Goal: Task Accomplishment & Management: Manage account settings

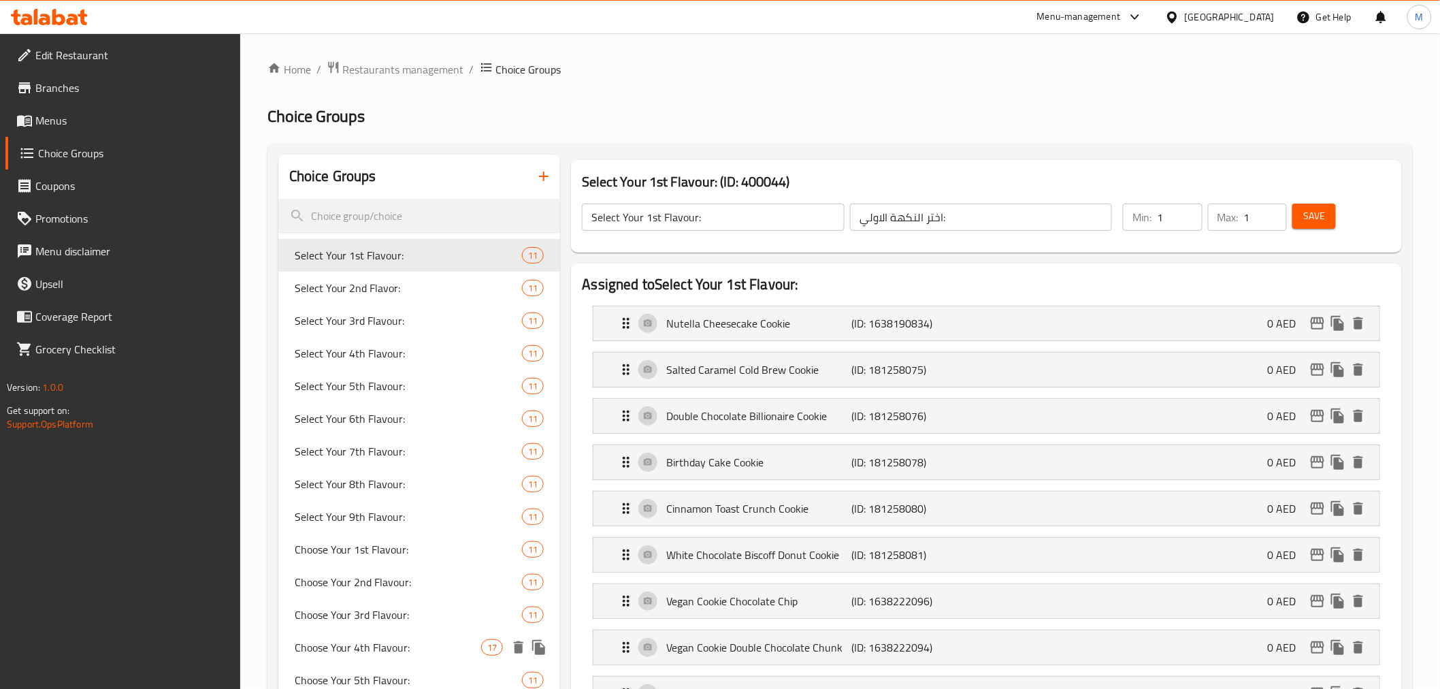
click at [412, 641] on span "Choose Your 4th Flavour:" at bounding box center [388, 647] width 187 height 16
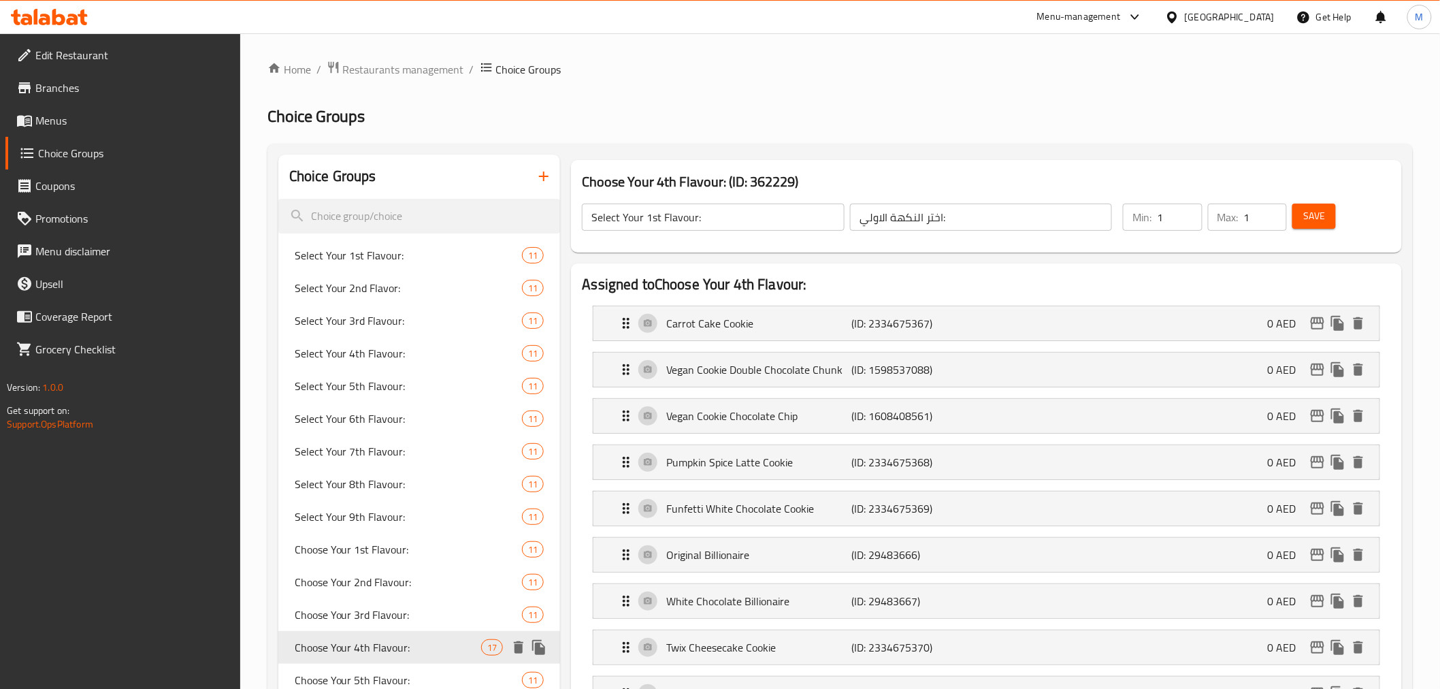
type input "Choose Your 4th Flavour:"
type input "اختر نكهتك الرابعة:"
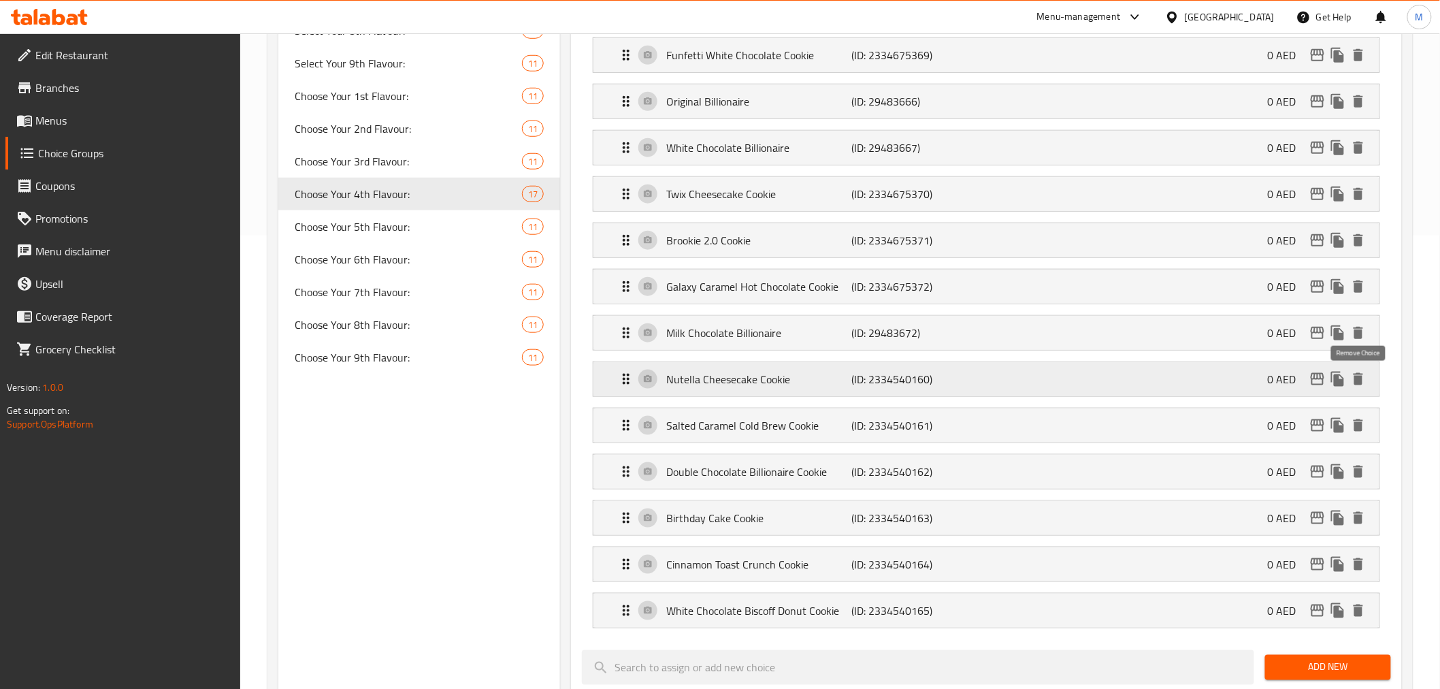
click at [1357, 387] on icon "delete" at bounding box center [1358, 379] width 16 height 16
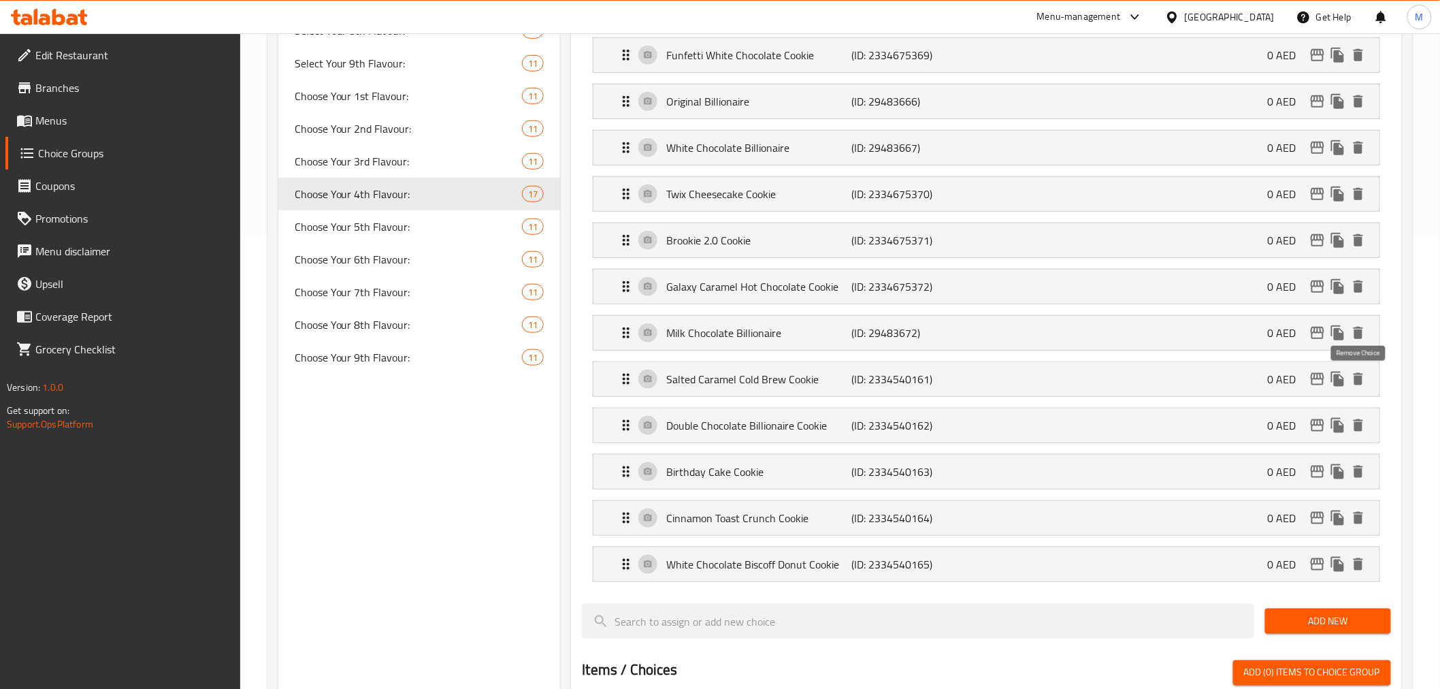
click at [1357, 387] on icon "delete" at bounding box center [1358, 379] width 16 height 16
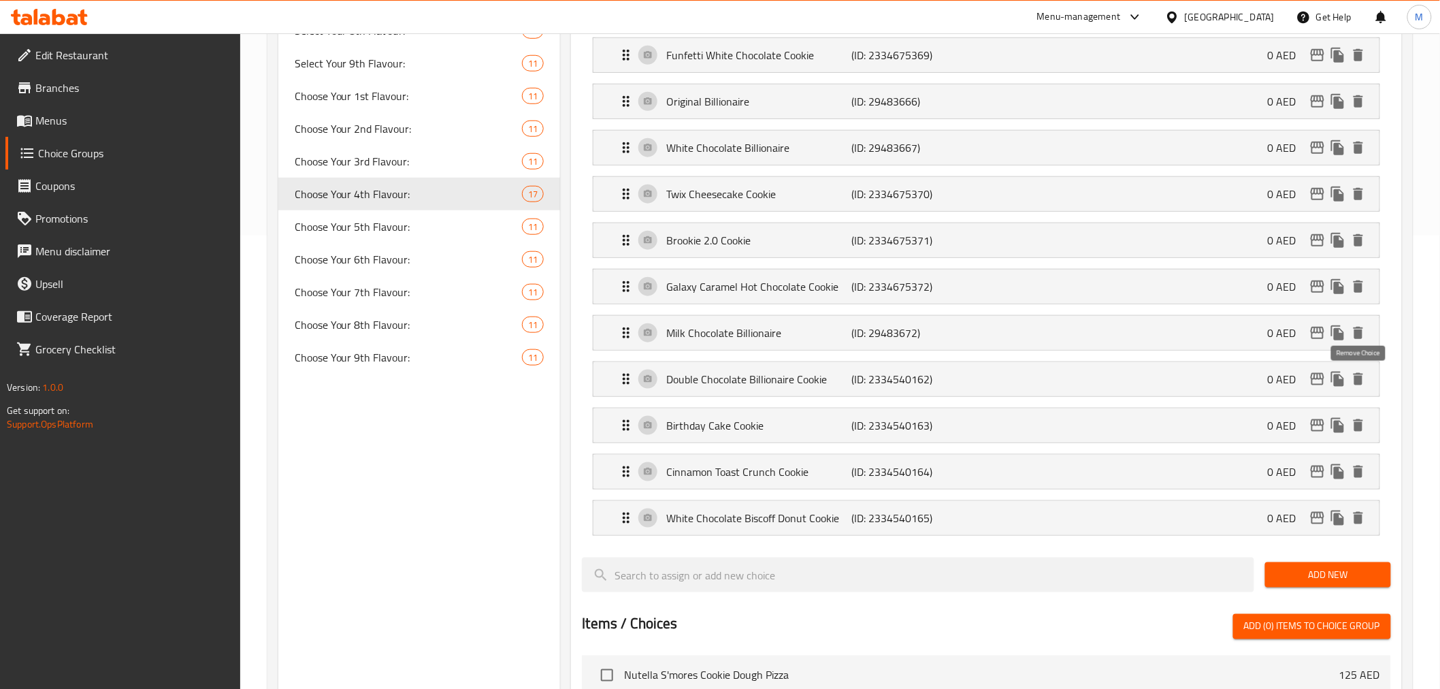
click at [1357, 387] on icon "delete" at bounding box center [1358, 379] width 16 height 16
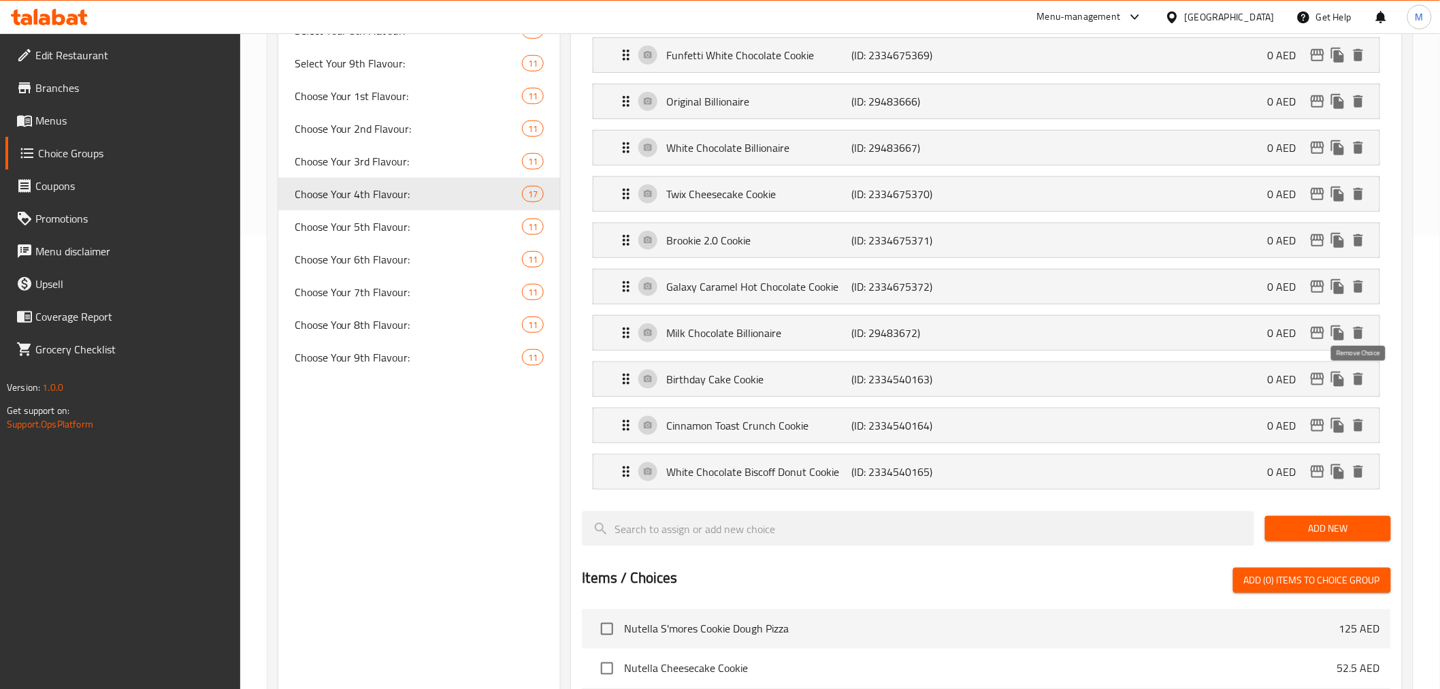
click at [1357, 387] on icon "delete" at bounding box center [1358, 379] width 16 height 16
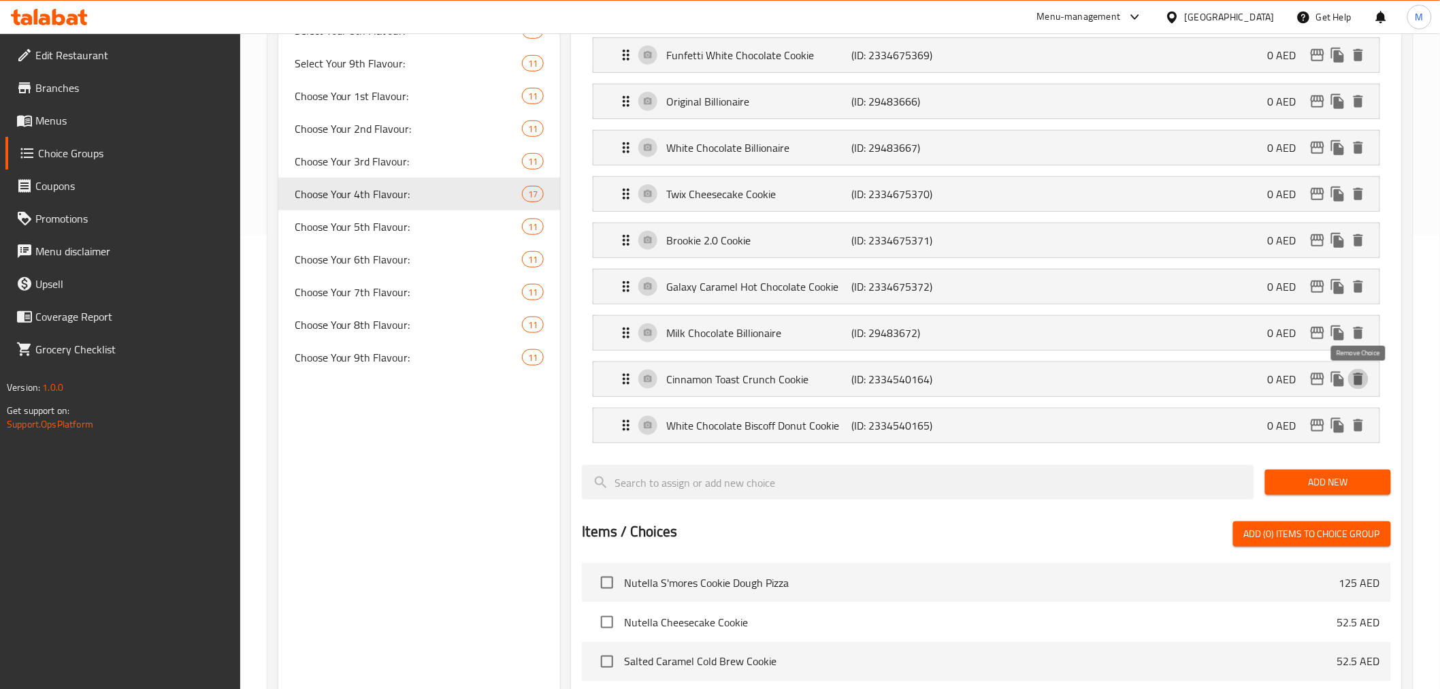
click at [1357, 387] on icon "delete" at bounding box center [1358, 379] width 16 height 16
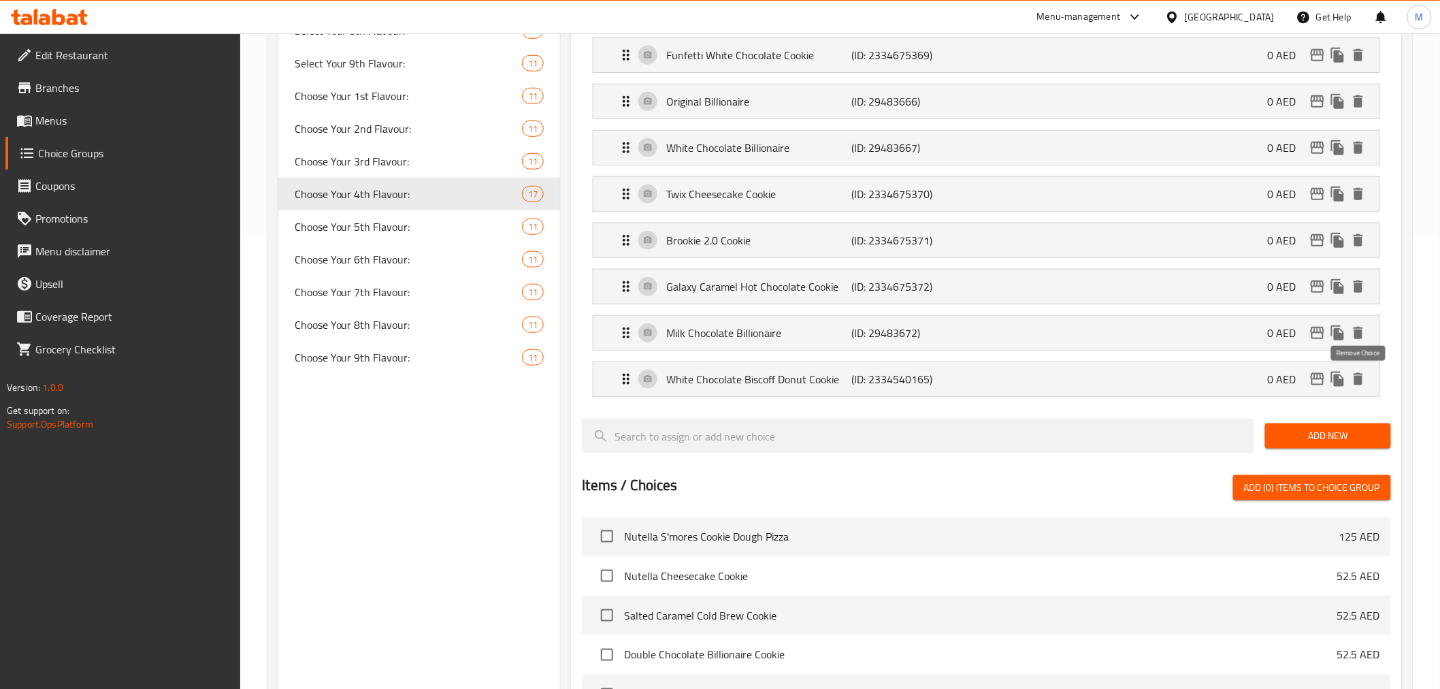
click at [1357, 387] on icon "delete" at bounding box center [1358, 379] width 16 height 16
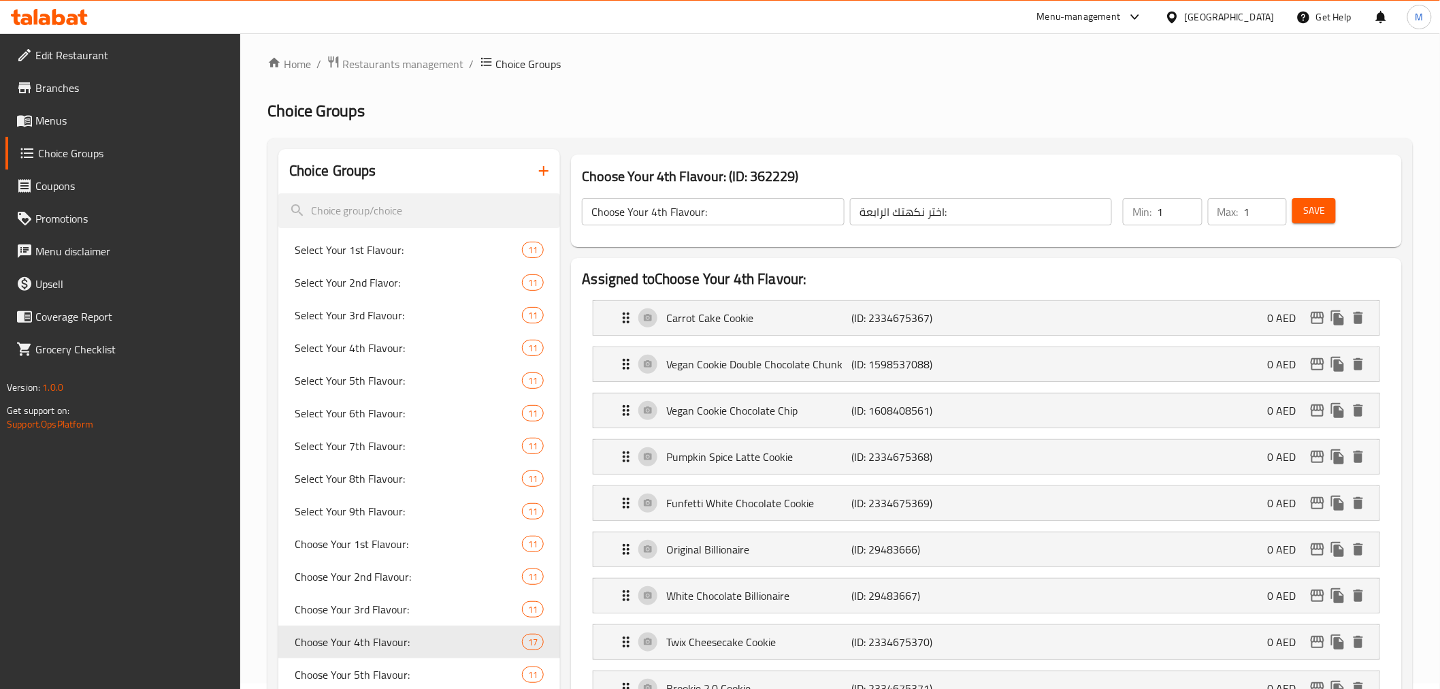
scroll to position [0, 0]
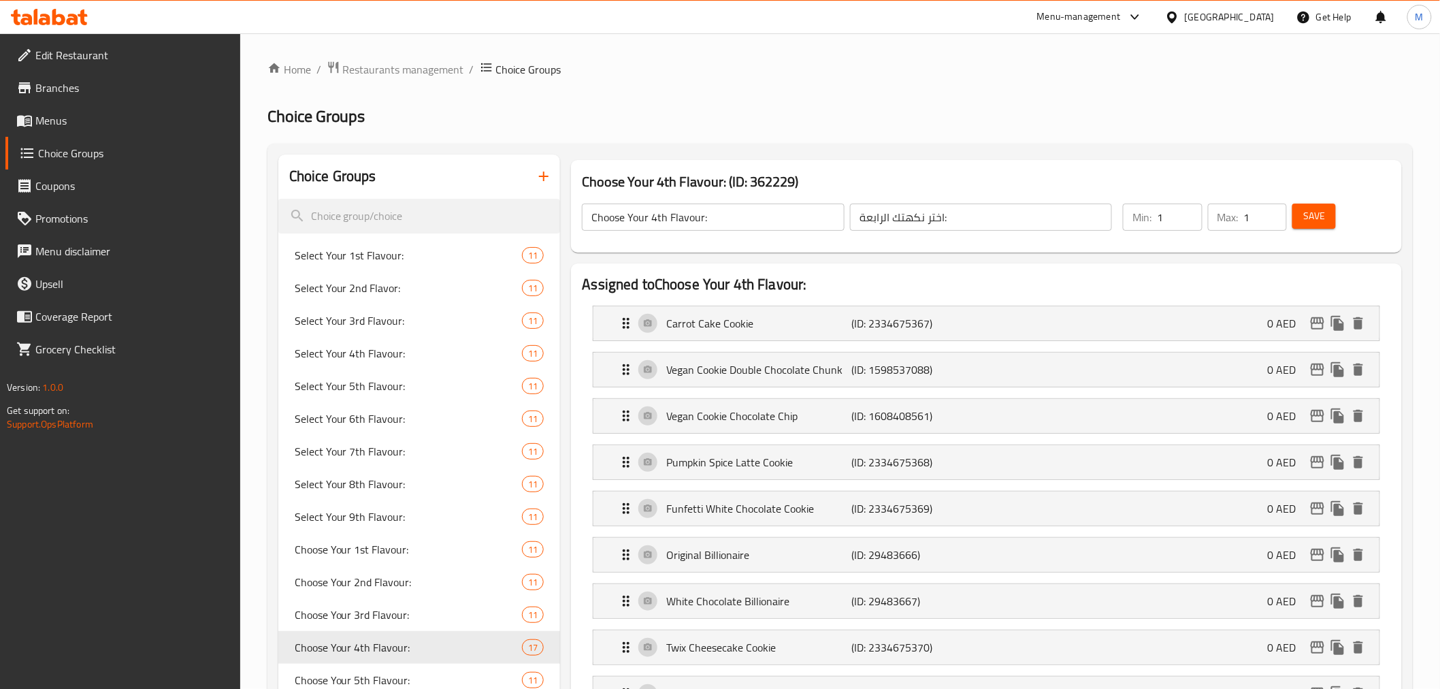
click at [1311, 208] on span "Save" at bounding box center [1314, 216] width 22 height 17
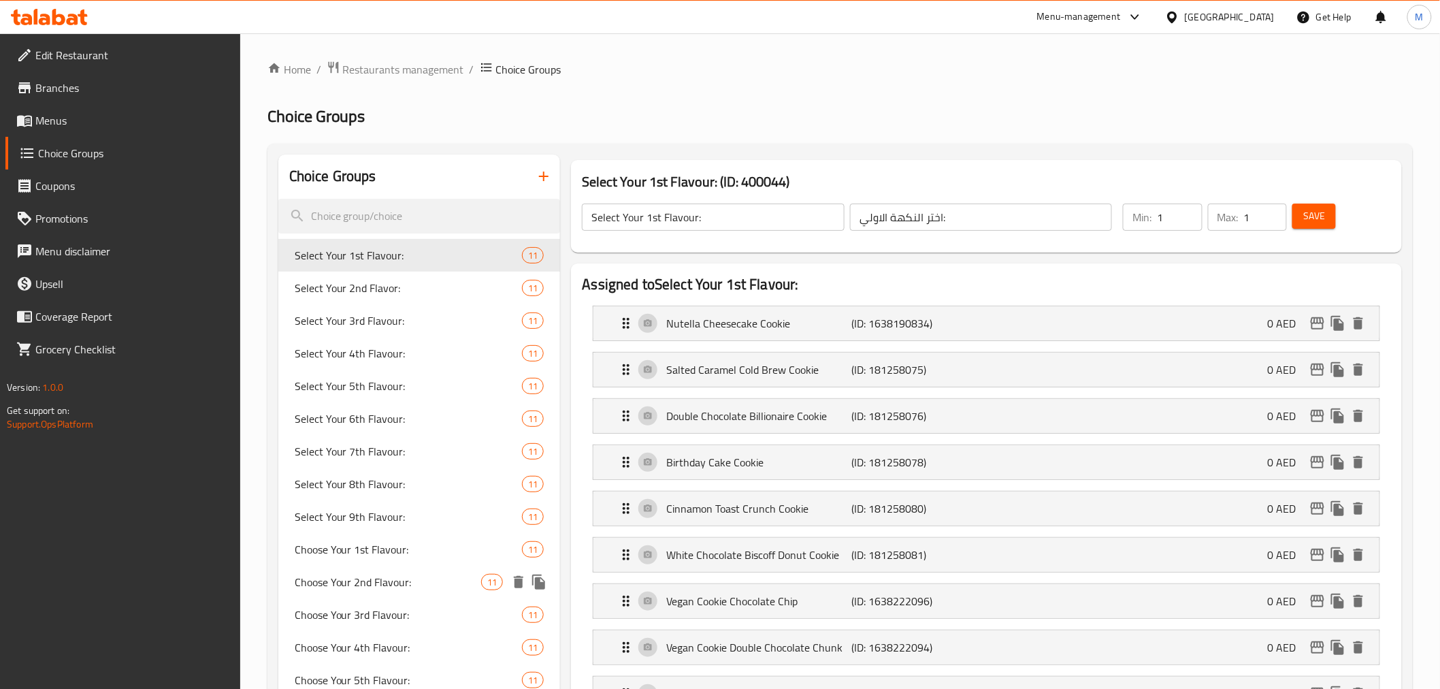
scroll to position [453, 0]
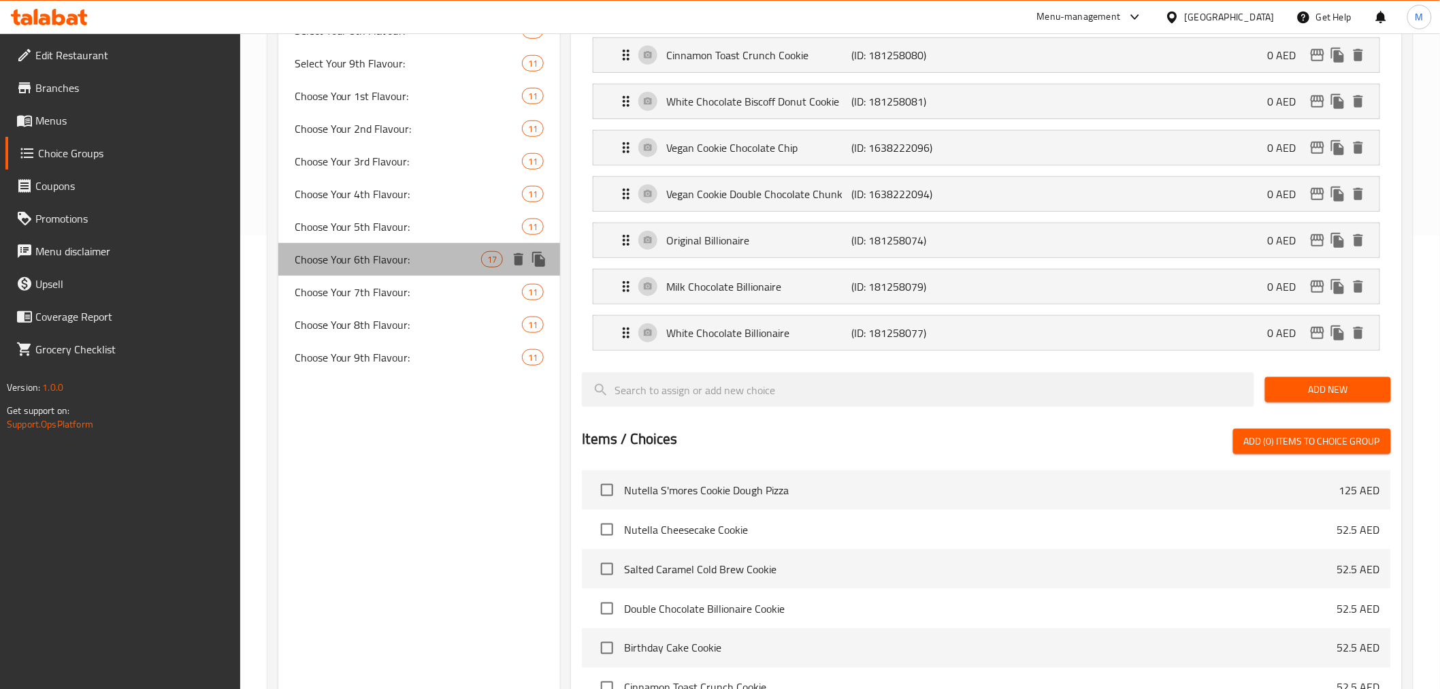
click at [388, 267] on span "Choose Your 6th Flavour:" at bounding box center [388, 259] width 187 height 16
type input "Choose Your 6th Flavour:"
type input "اختر نكهتك السادسة:"
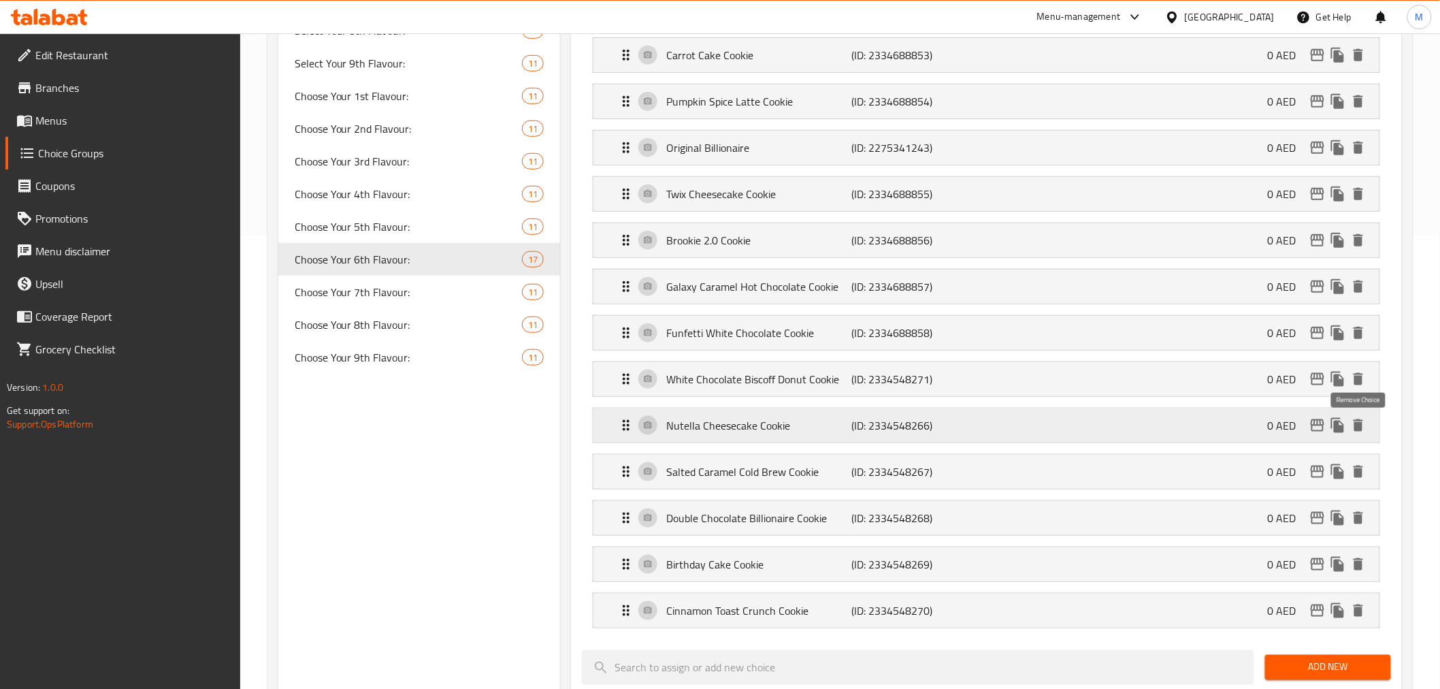
click at [1363, 429] on icon "delete" at bounding box center [1359, 425] width 10 height 12
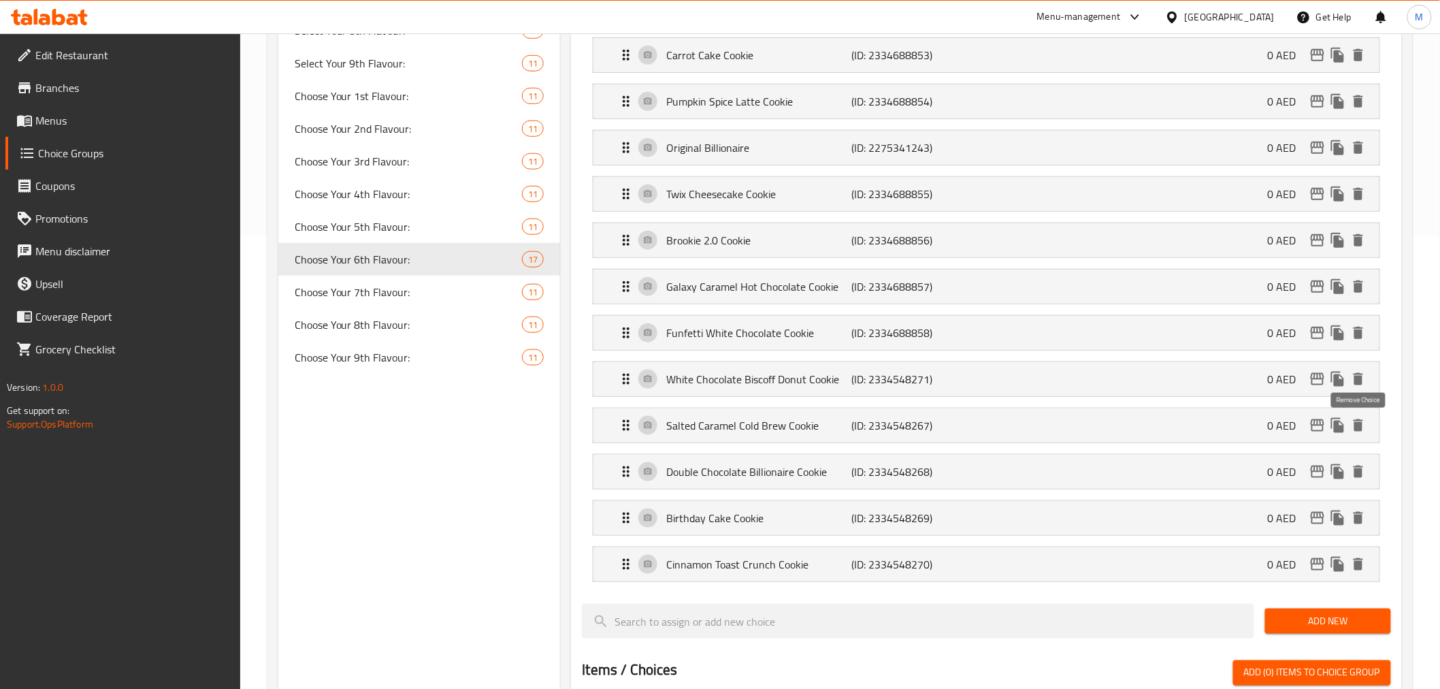
click at [1363, 429] on icon "delete" at bounding box center [1359, 425] width 10 height 12
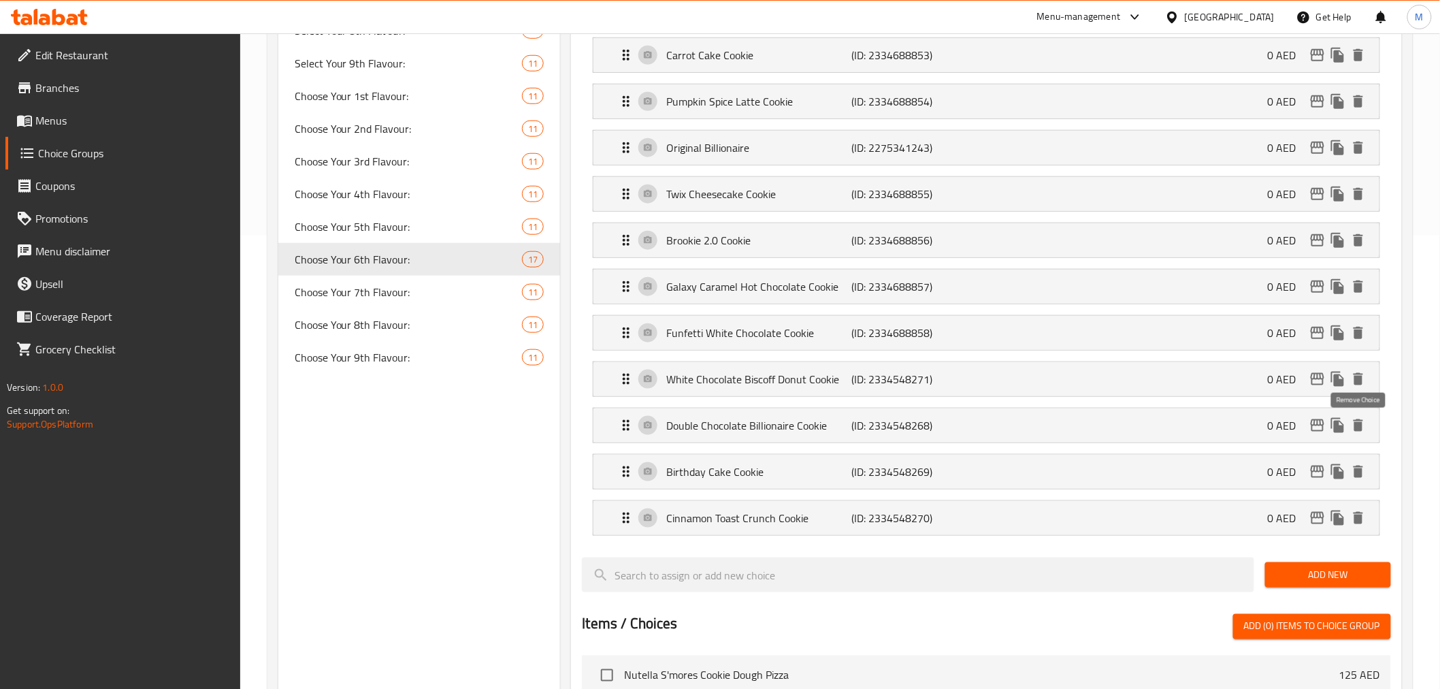
click at [1363, 429] on icon "delete" at bounding box center [1359, 425] width 10 height 12
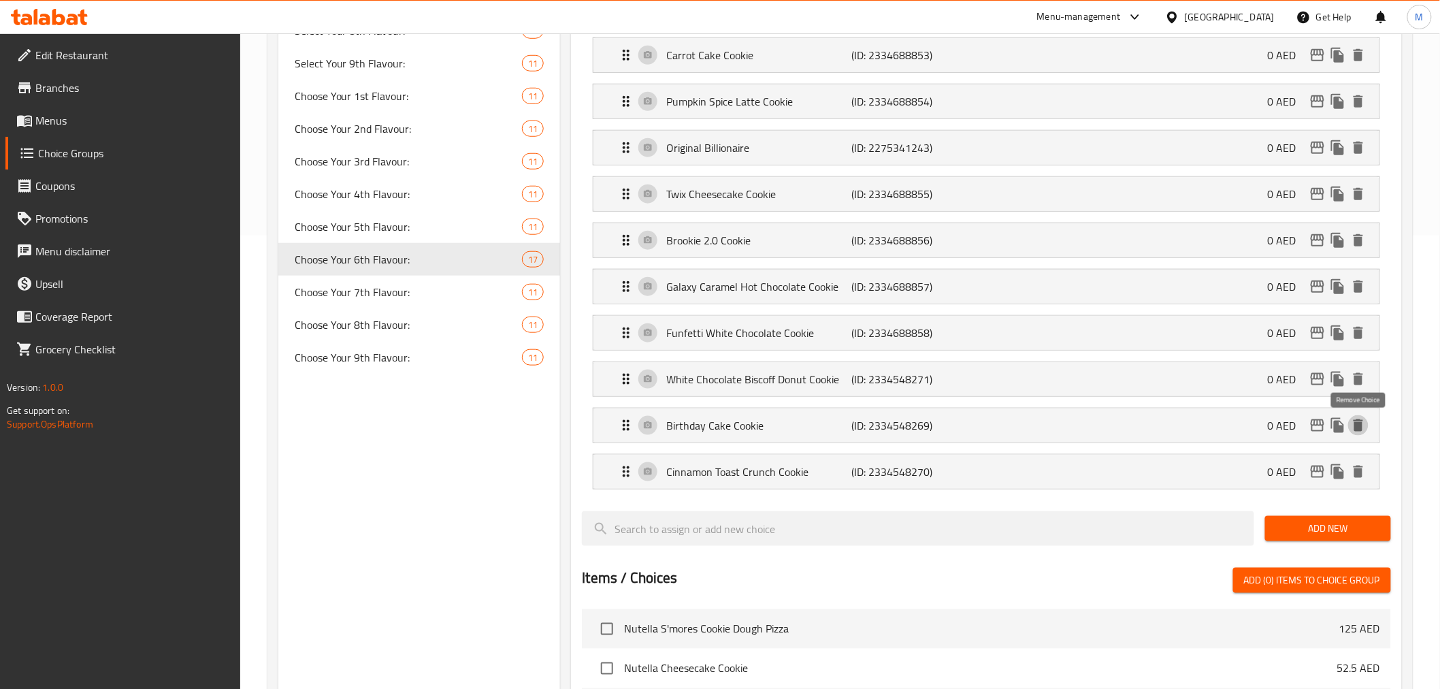
click at [1363, 429] on icon "delete" at bounding box center [1359, 425] width 10 height 12
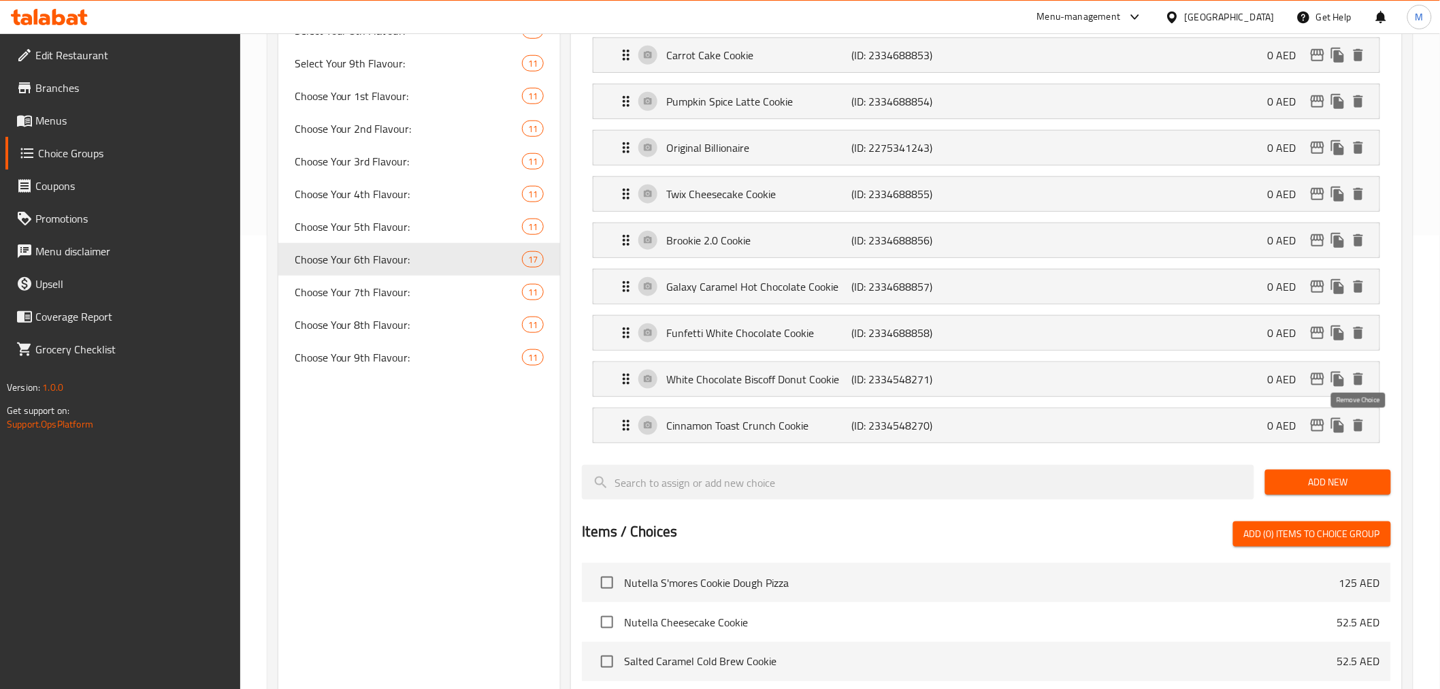
click at [1363, 429] on icon "delete" at bounding box center [1359, 425] width 10 height 12
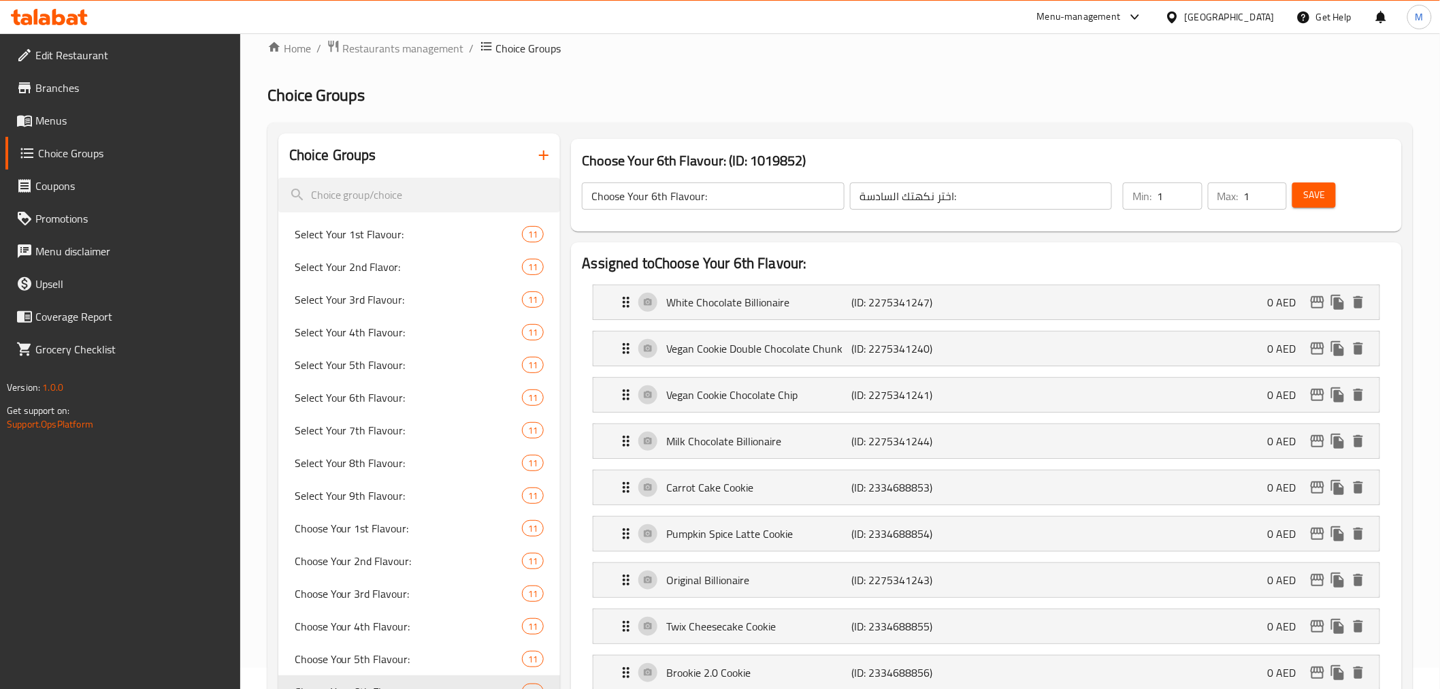
scroll to position [0, 0]
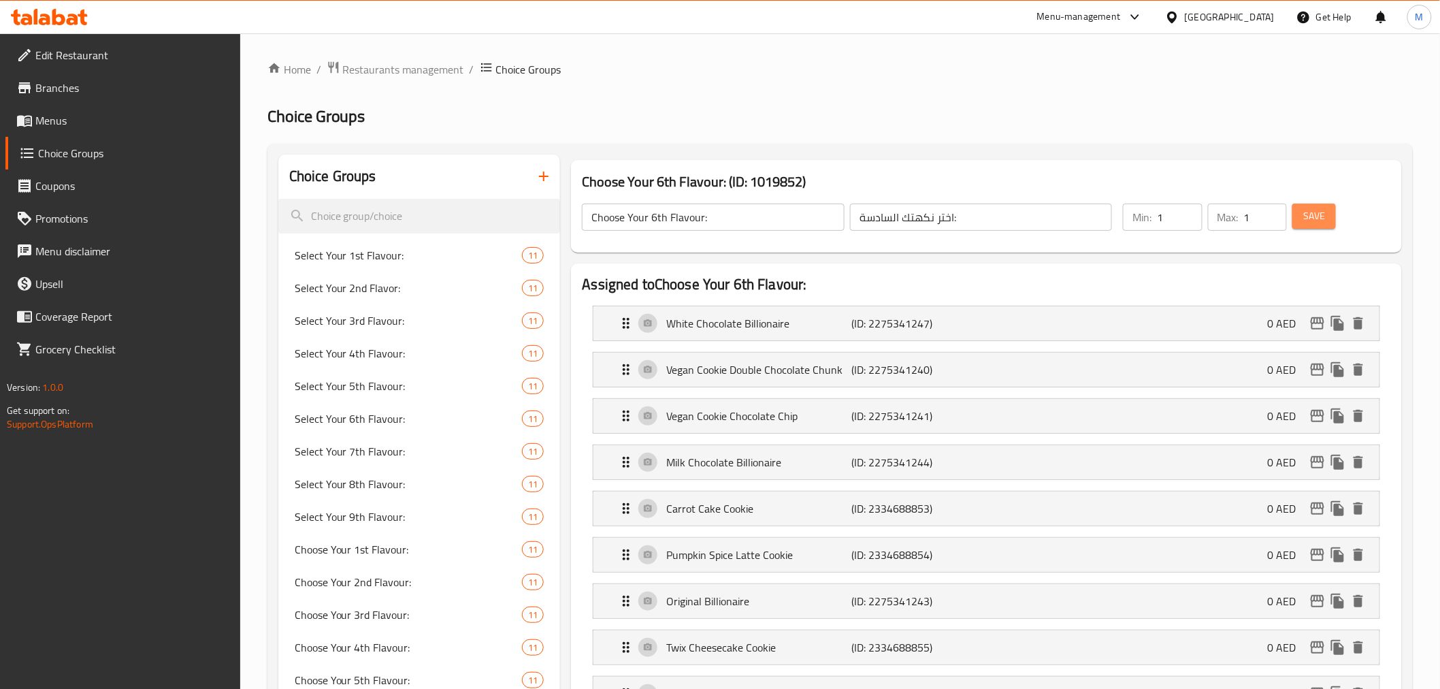
click at [1326, 204] on button "Save" at bounding box center [1315, 216] width 44 height 25
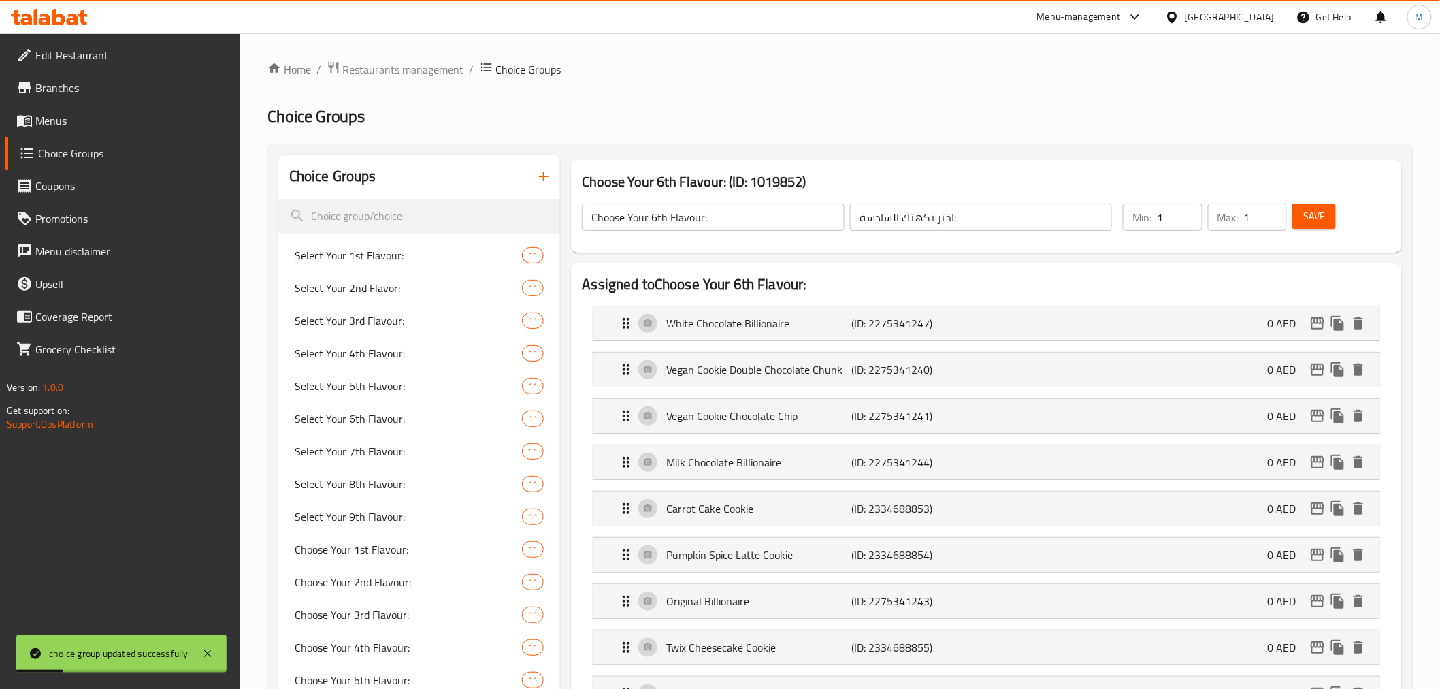
click at [1310, 216] on span "Save" at bounding box center [1314, 216] width 22 height 17
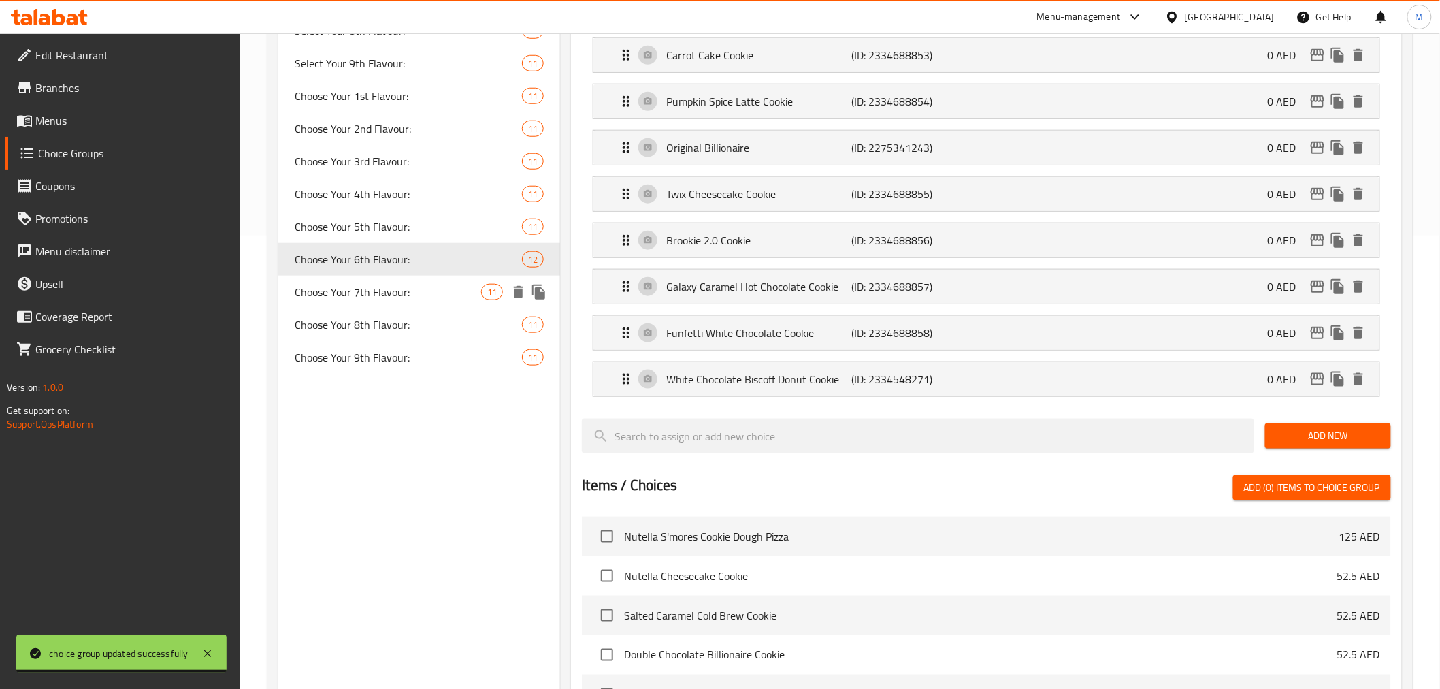
click at [336, 291] on span "Choose Your 7th Flavour:" at bounding box center [388, 292] width 187 height 16
type input "Choose Your 7th Flavour:"
type input "اختر نكهتك السابعة:"
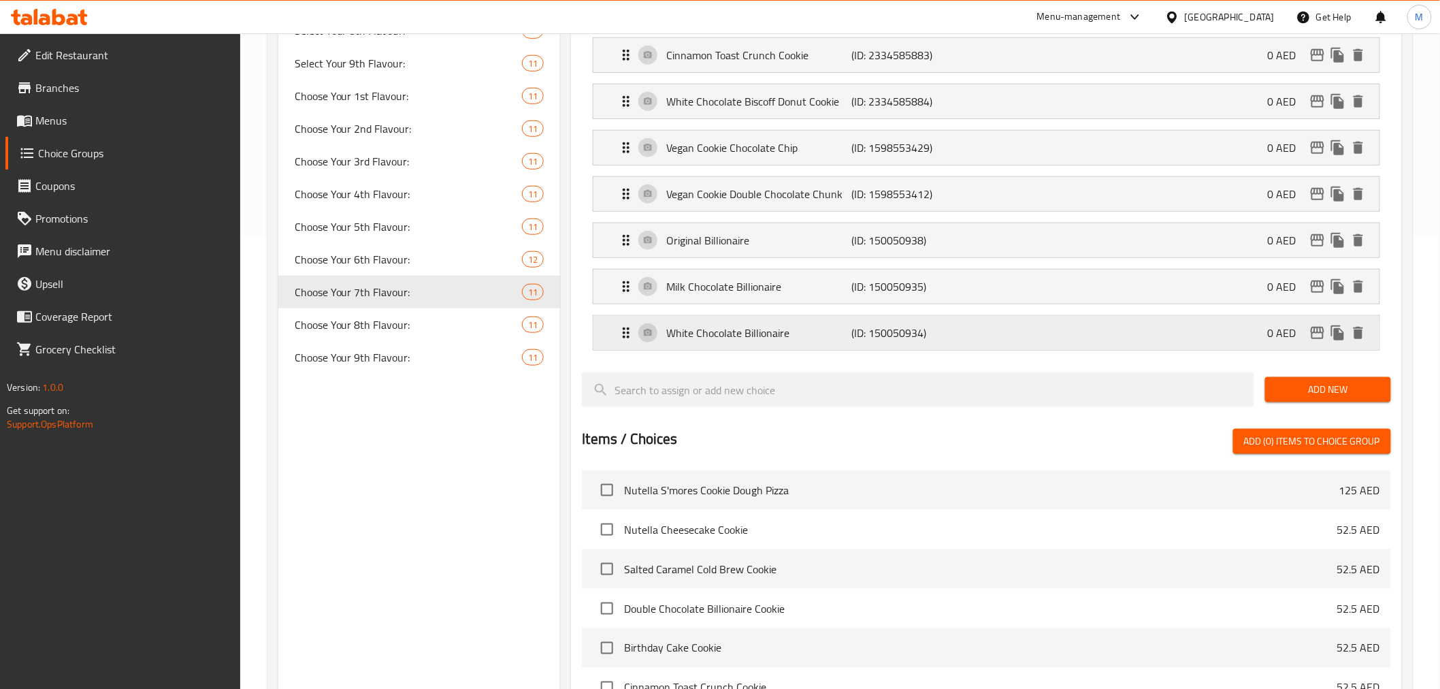
scroll to position [0, 0]
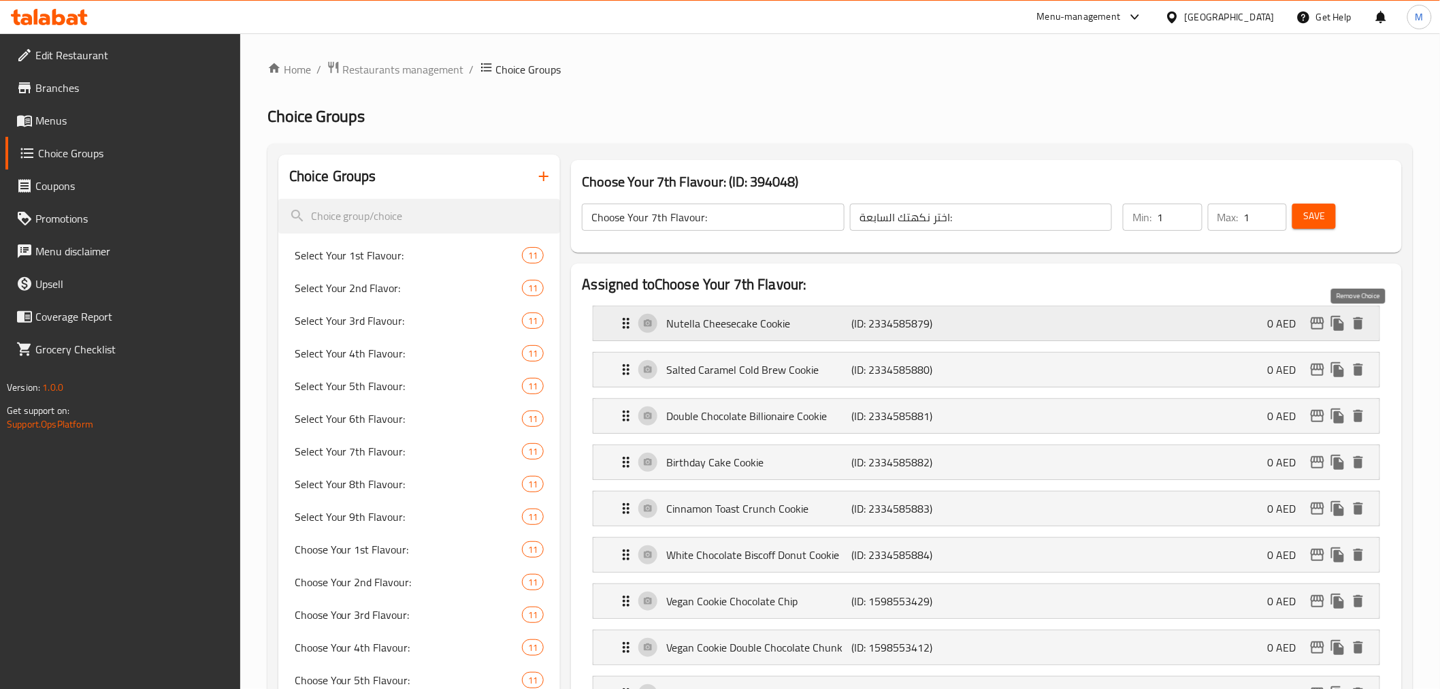
click at [1363, 324] on icon "delete" at bounding box center [1359, 323] width 10 height 12
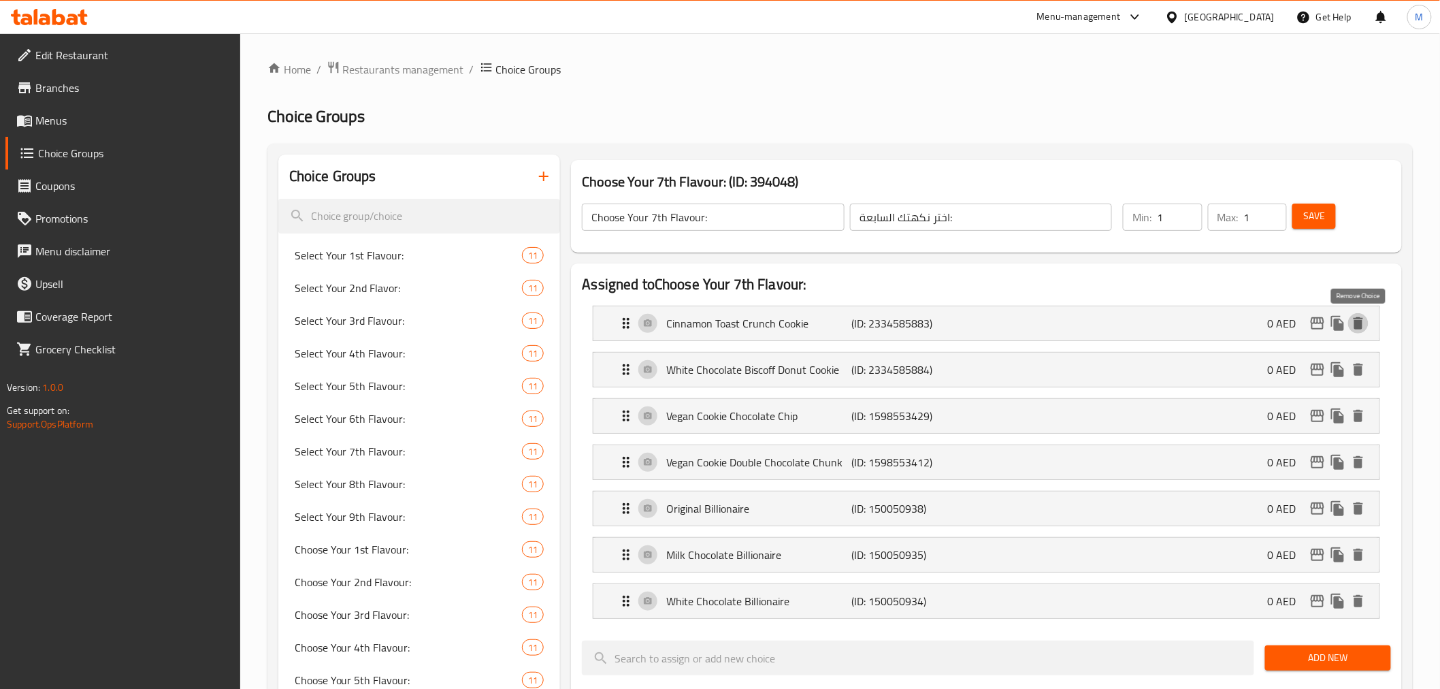
click at [1363, 324] on icon "delete" at bounding box center [1359, 323] width 10 height 12
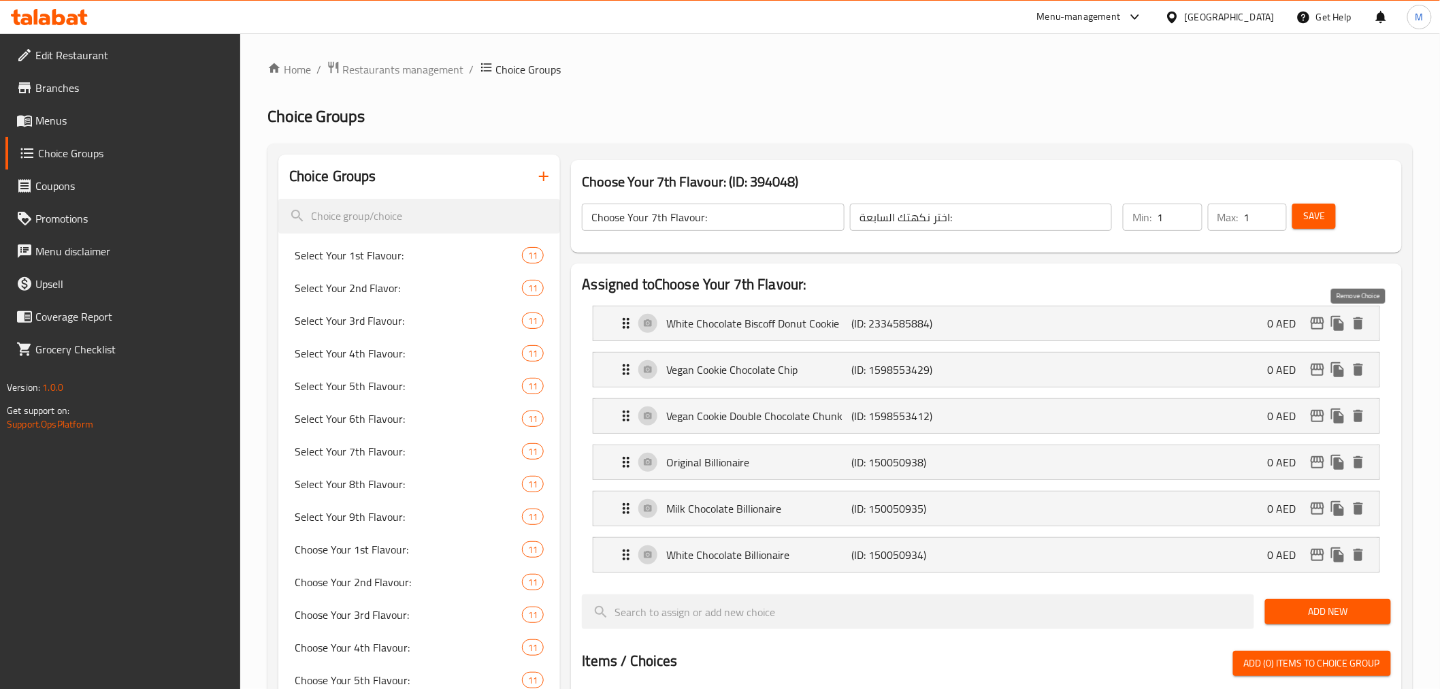
click at [1363, 324] on icon "delete" at bounding box center [1359, 323] width 10 height 12
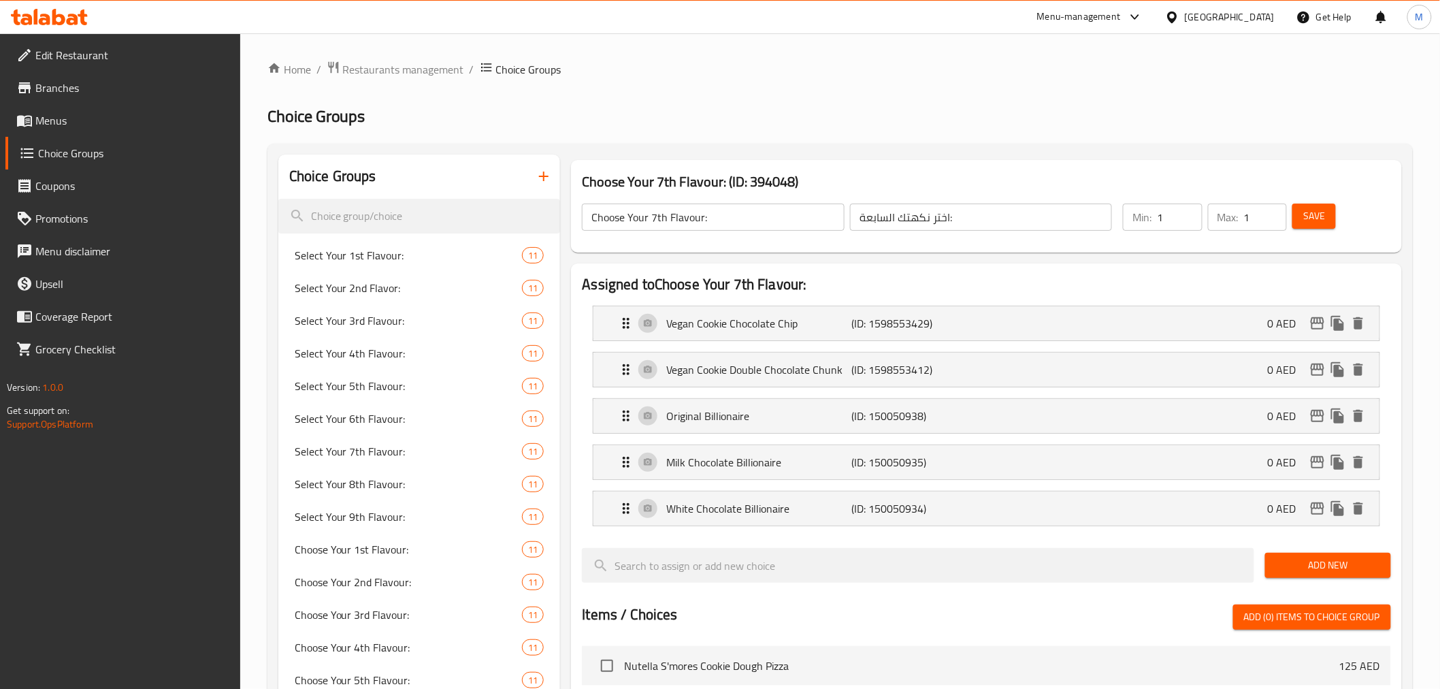
click at [1323, 219] on span "Save" at bounding box center [1314, 216] width 22 height 17
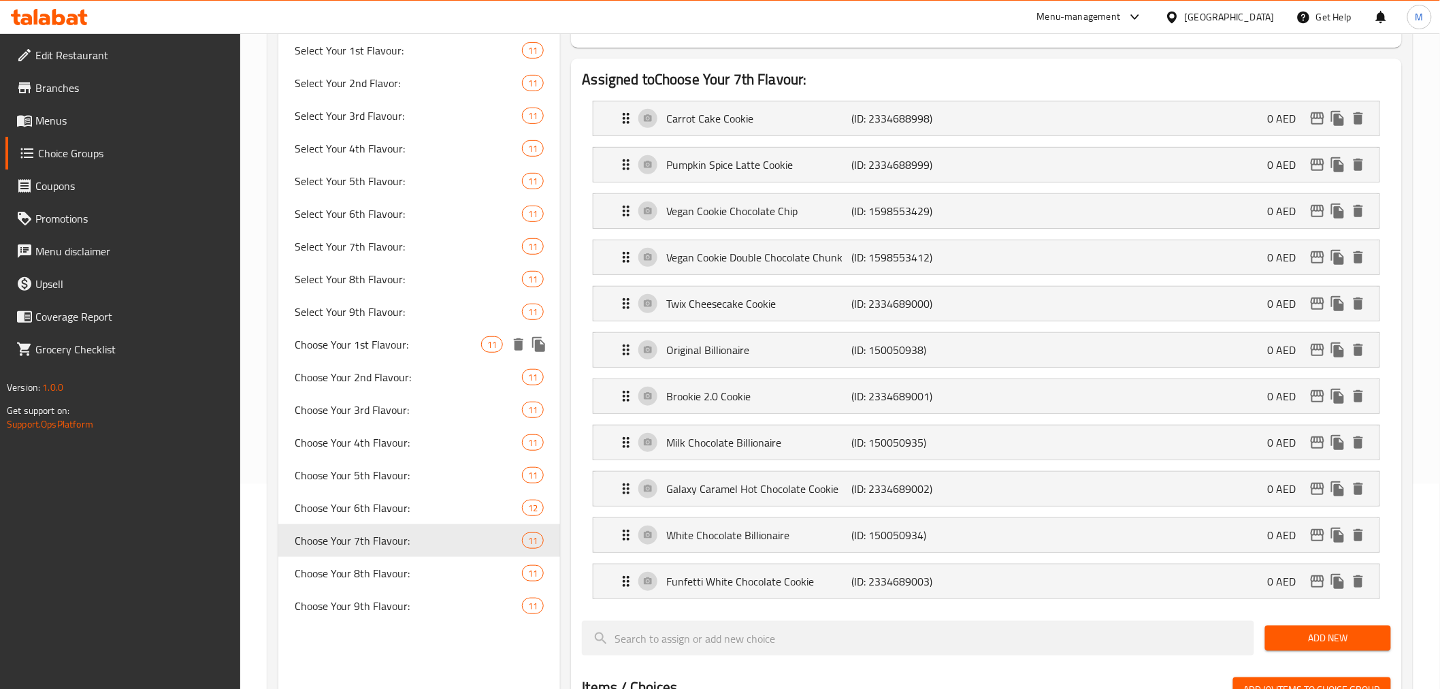
scroll to position [227, 0]
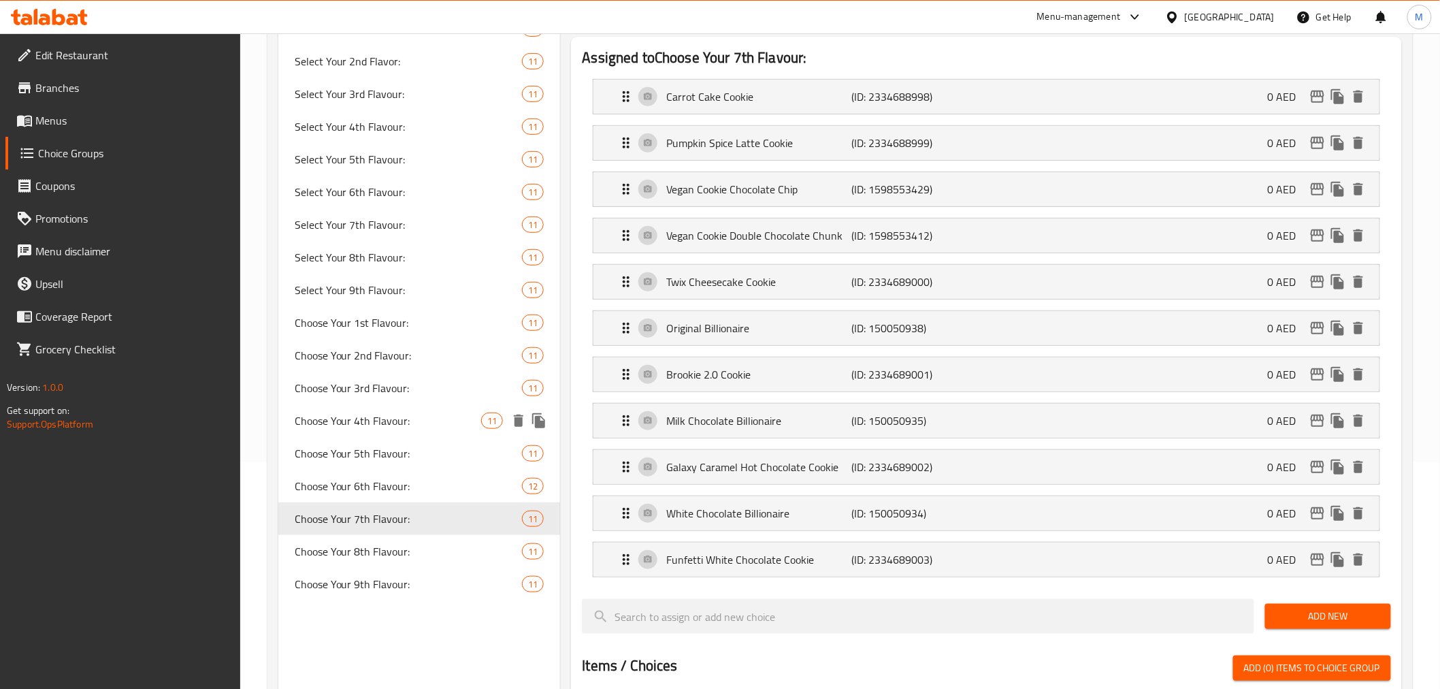
click at [389, 422] on span "Choose Your 4th Flavour:" at bounding box center [388, 420] width 187 height 16
type input "Choose Your 4th Flavour:"
type input "اختر نكهتك الرابعة:"
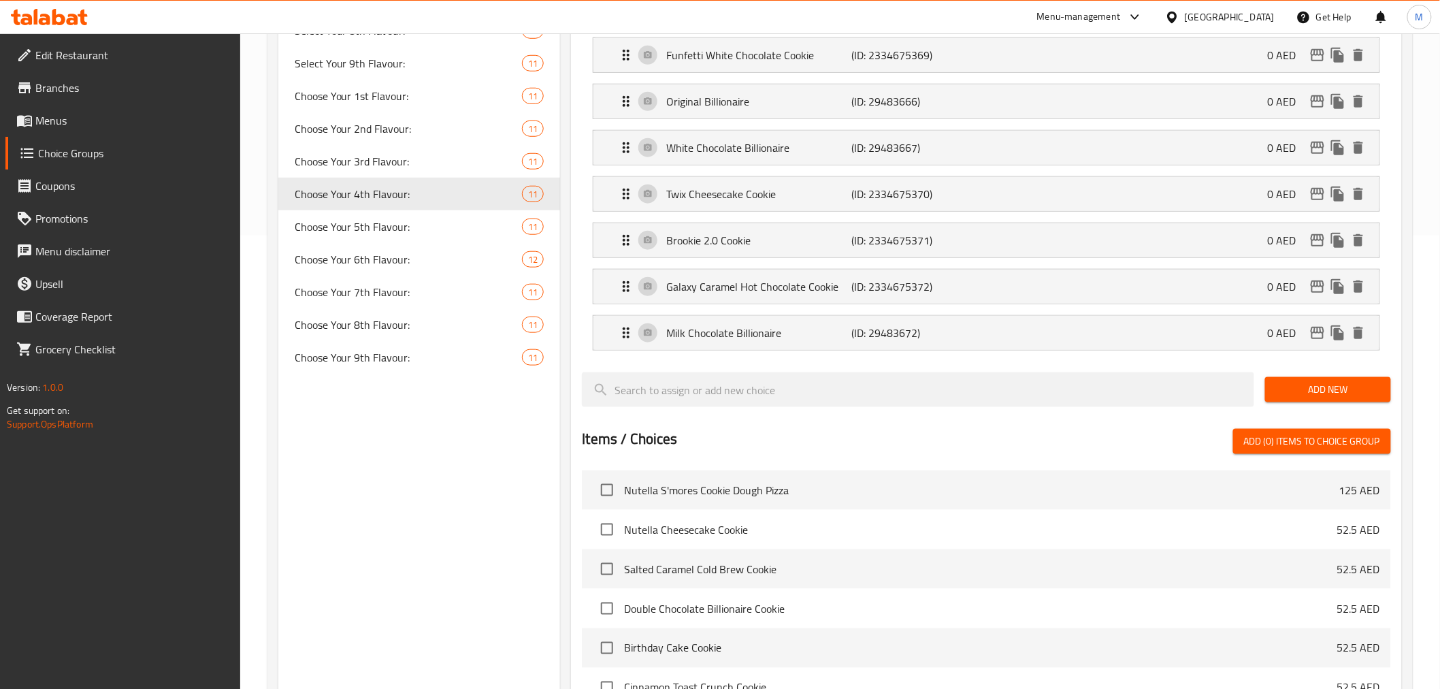
scroll to position [0, 0]
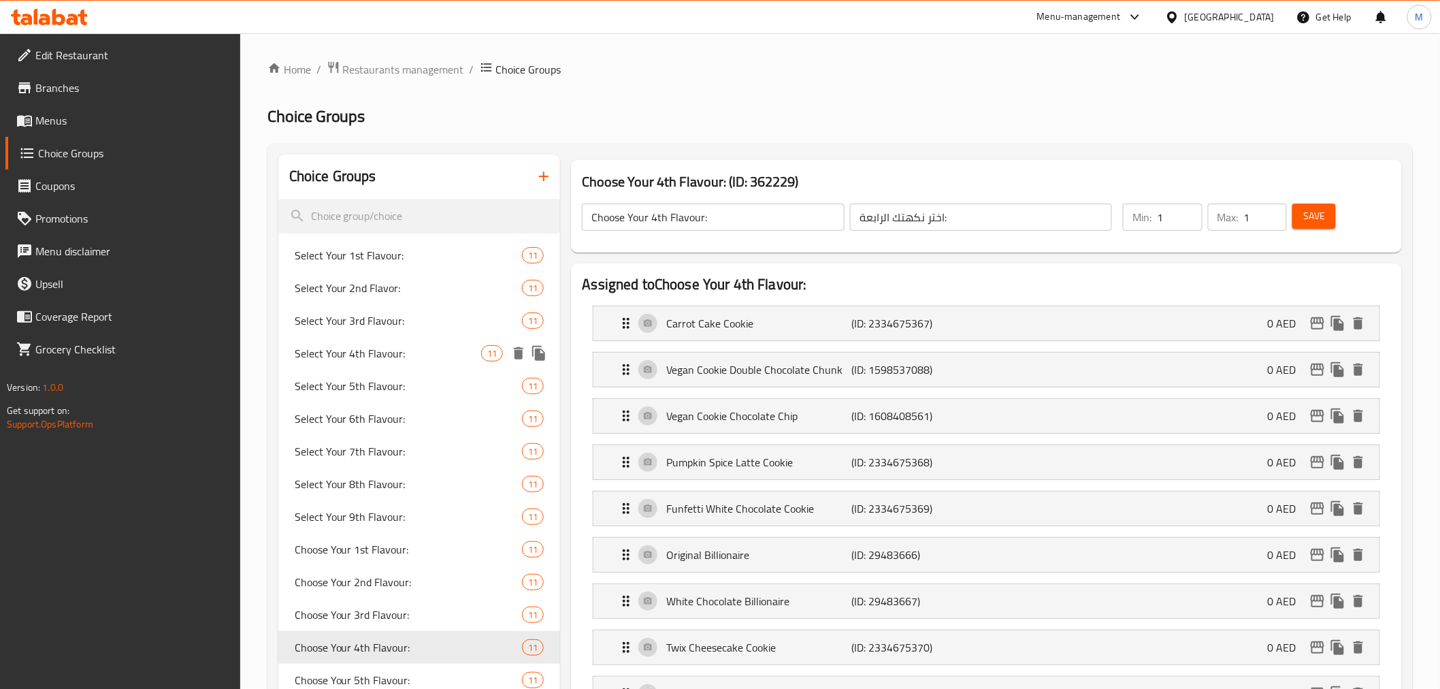
click at [393, 355] on span "Select Your 4th Flavour:" at bounding box center [388, 353] width 187 height 16
type input "Select Your 4th Flavour:"
type input "اختر نكهتك الرابعه"
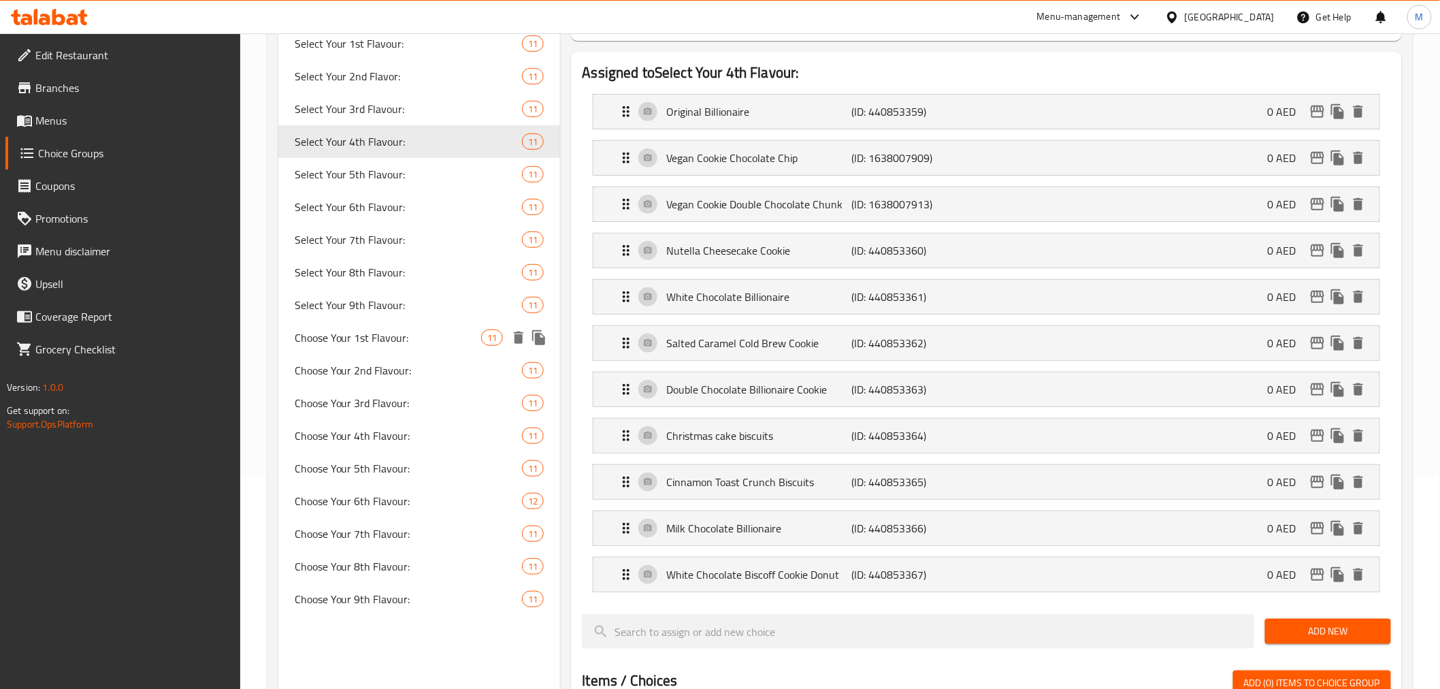
scroll to position [227, 0]
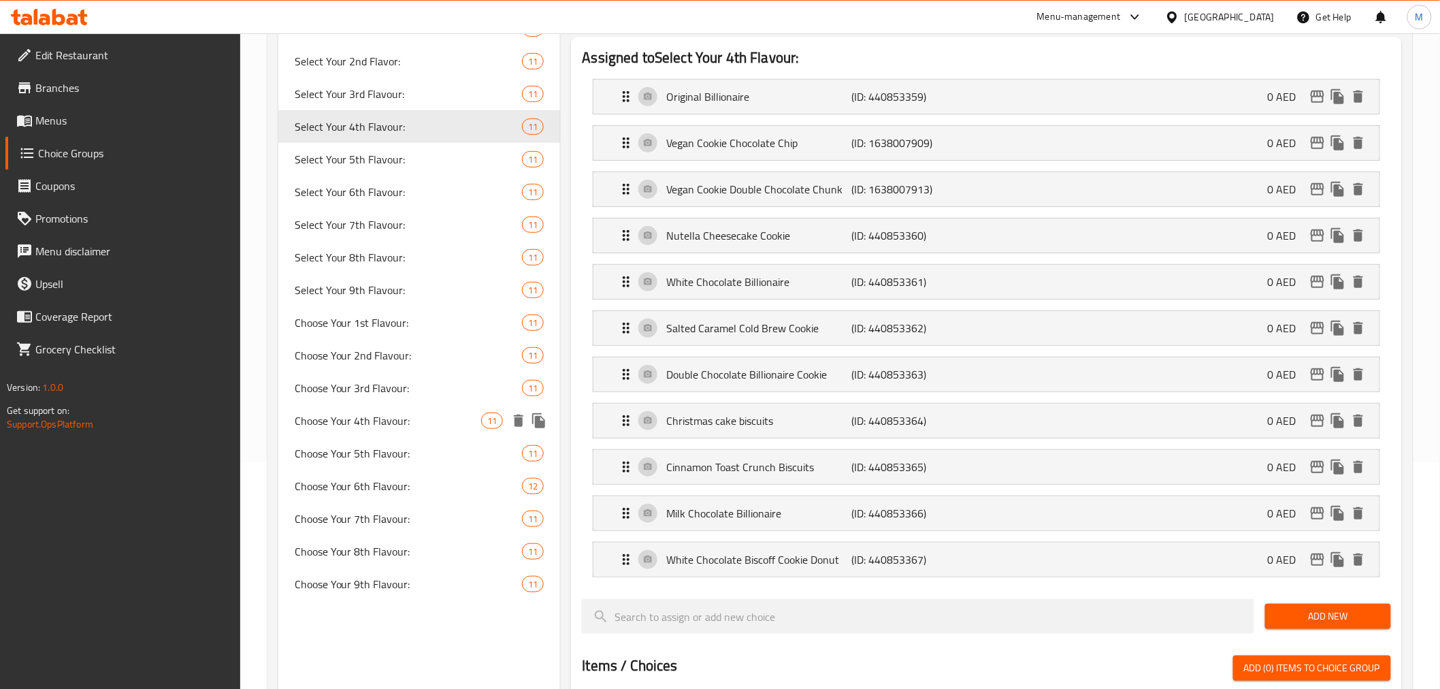
click at [383, 421] on span "Choose Your 4th Flavour:" at bounding box center [388, 420] width 187 height 16
type input "Choose Your 4th Flavour:"
type input "اختر نكهتك الرابعة:"
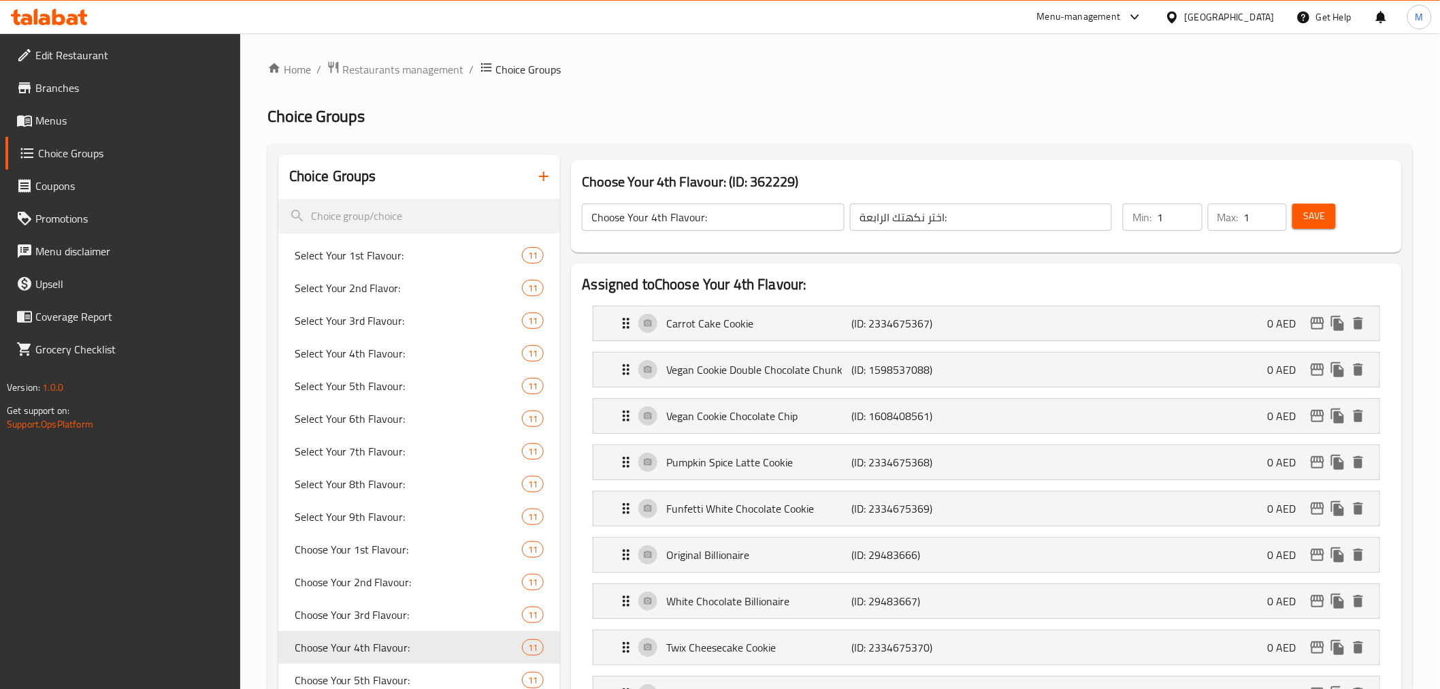
scroll to position [302, 0]
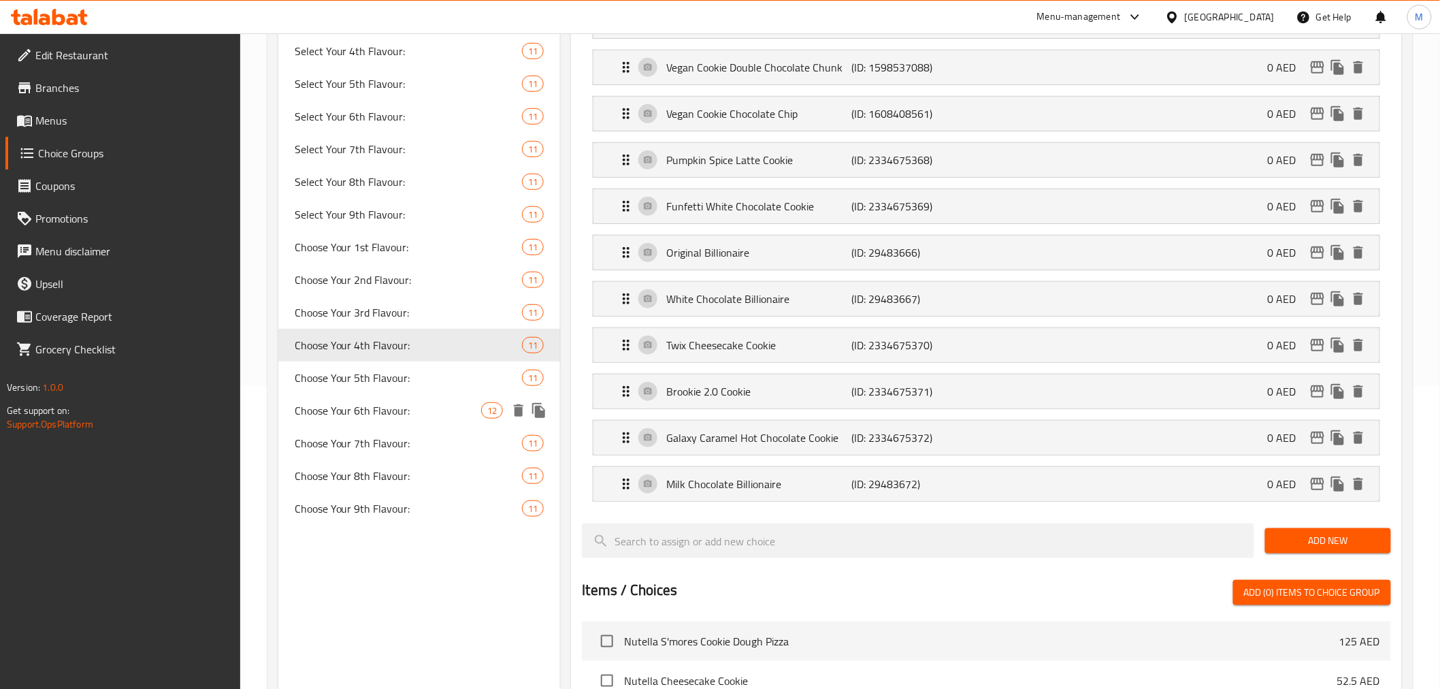
click at [410, 406] on span "Choose Your 6th Flavour:" at bounding box center [388, 410] width 187 height 16
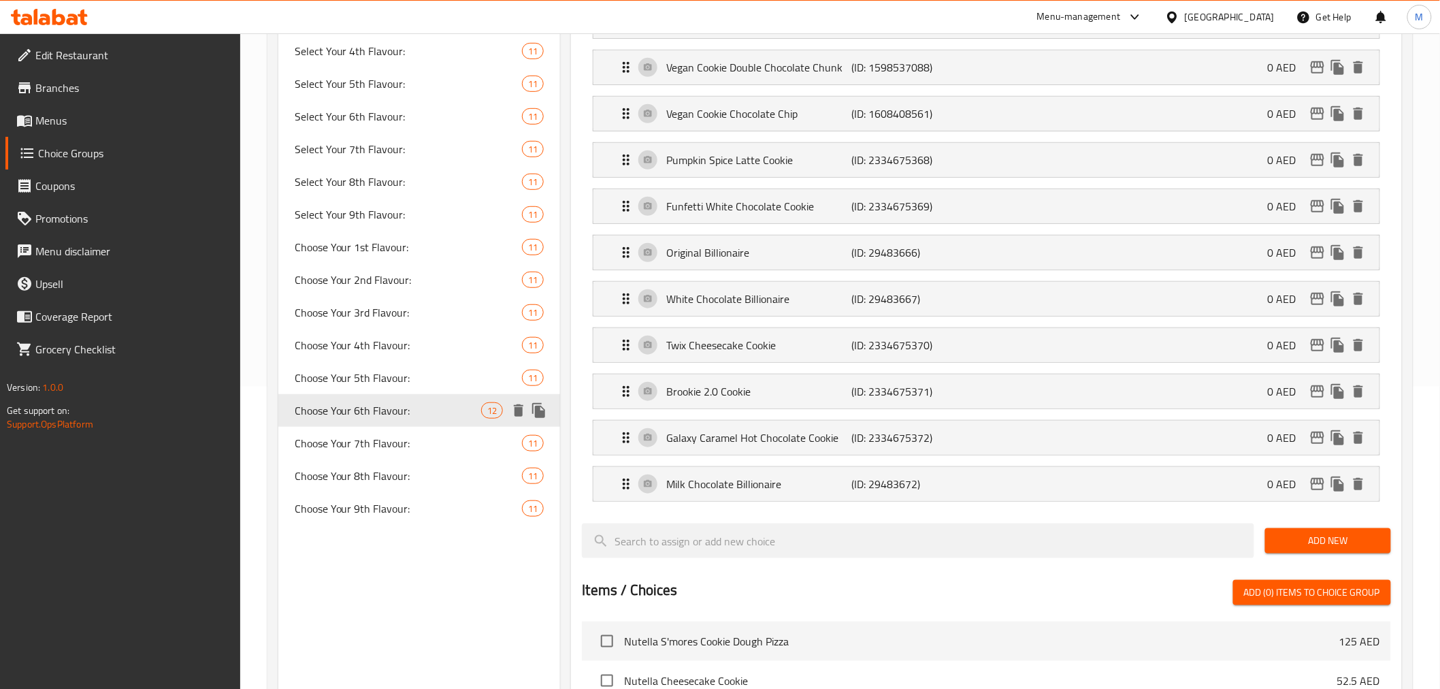
type input "Choose Your 6th Flavour:"
type input "اختر نكهتك السادسة:"
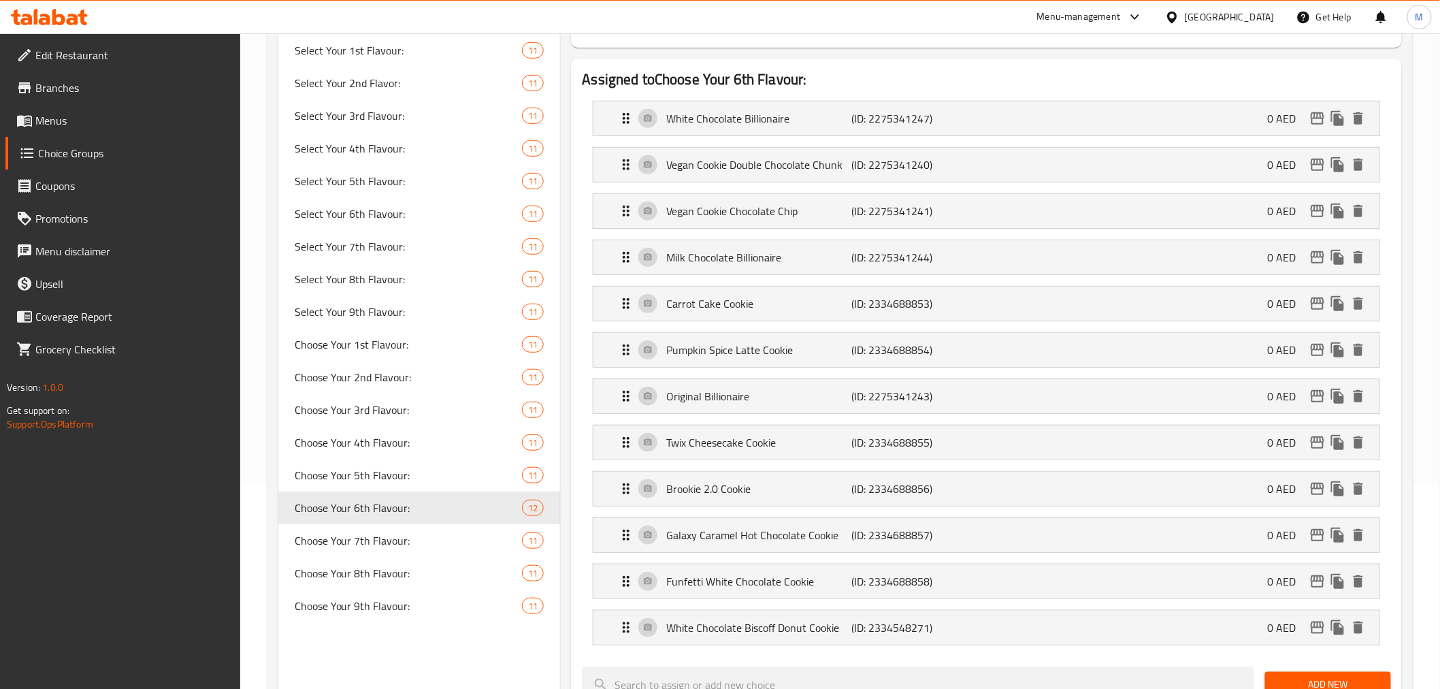
scroll to position [0, 0]
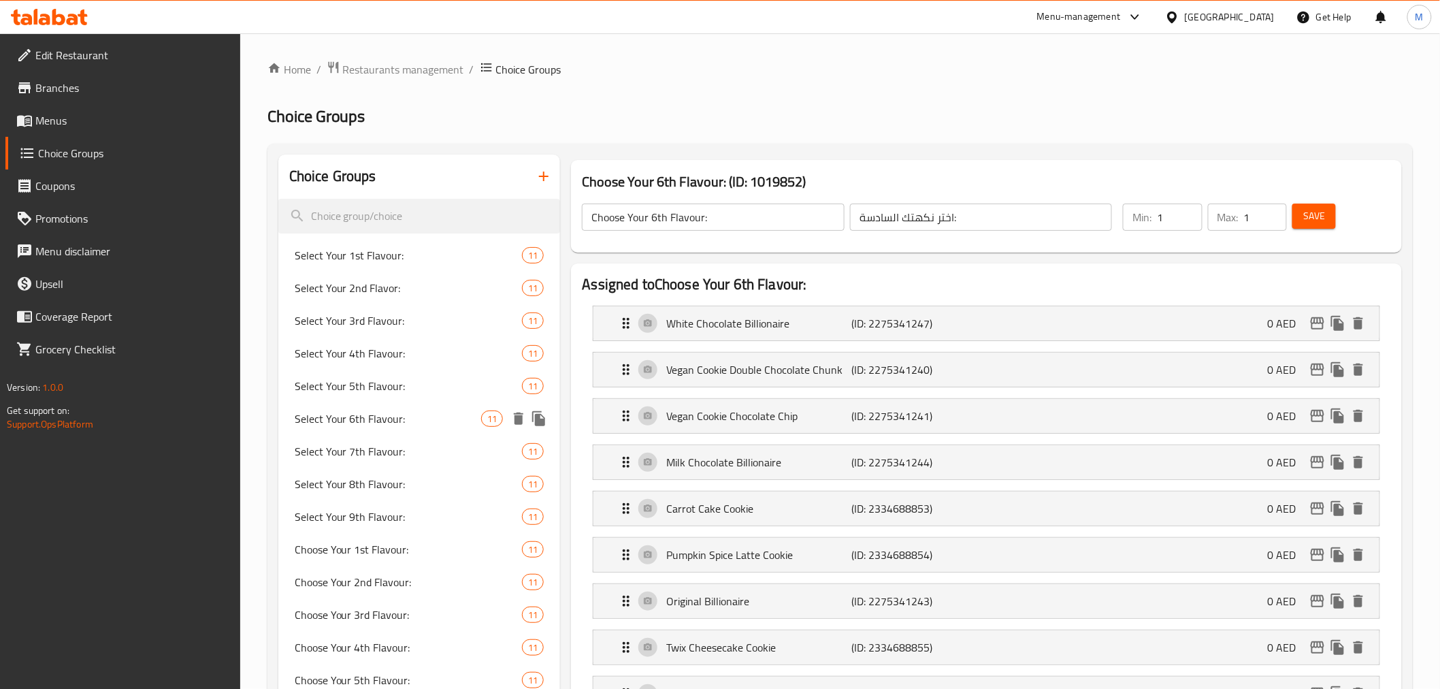
click at [410, 416] on span "Select Your 6th Flavour:" at bounding box center [388, 418] width 187 height 16
type input "Select Your 6th Flavour:"
type input "اختر النكهة السادسة:"
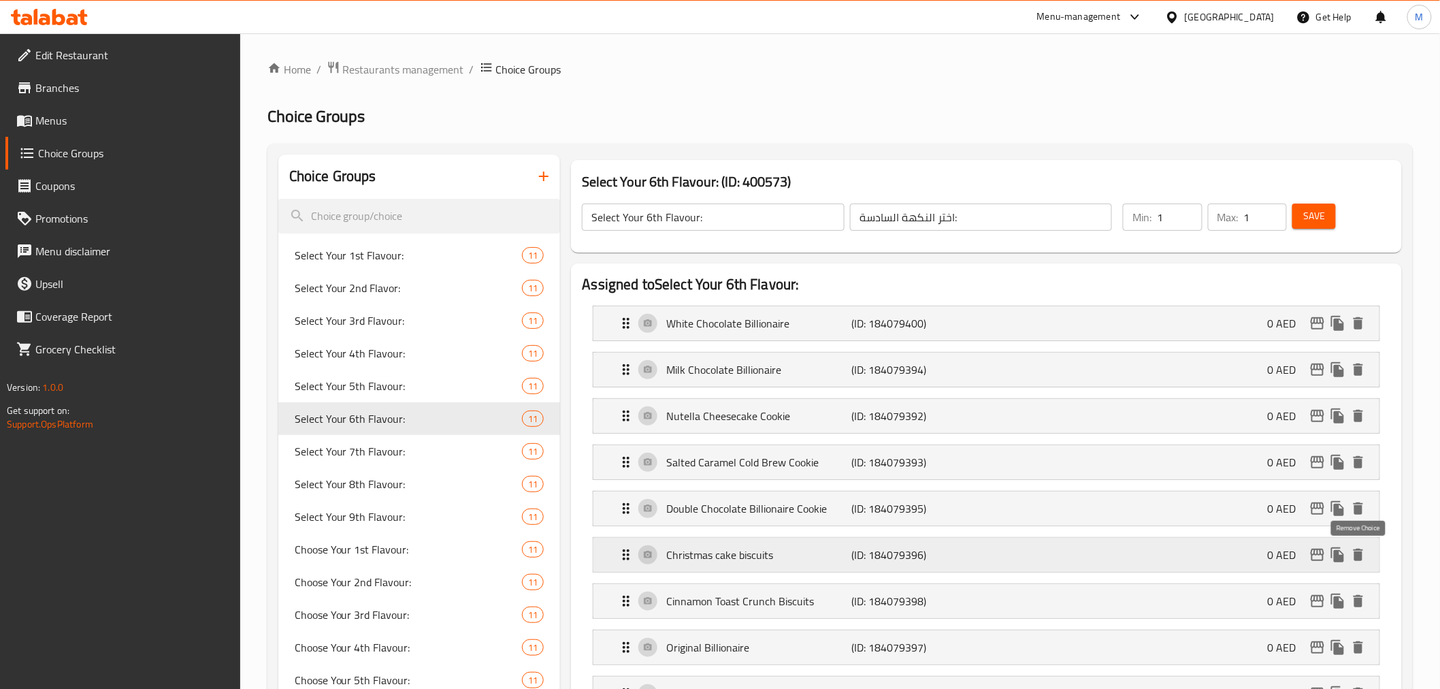
click at [1362, 557] on icon "delete" at bounding box center [1359, 555] width 10 height 12
click at [1302, 222] on button "Save" at bounding box center [1315, 216] width 44 height 25
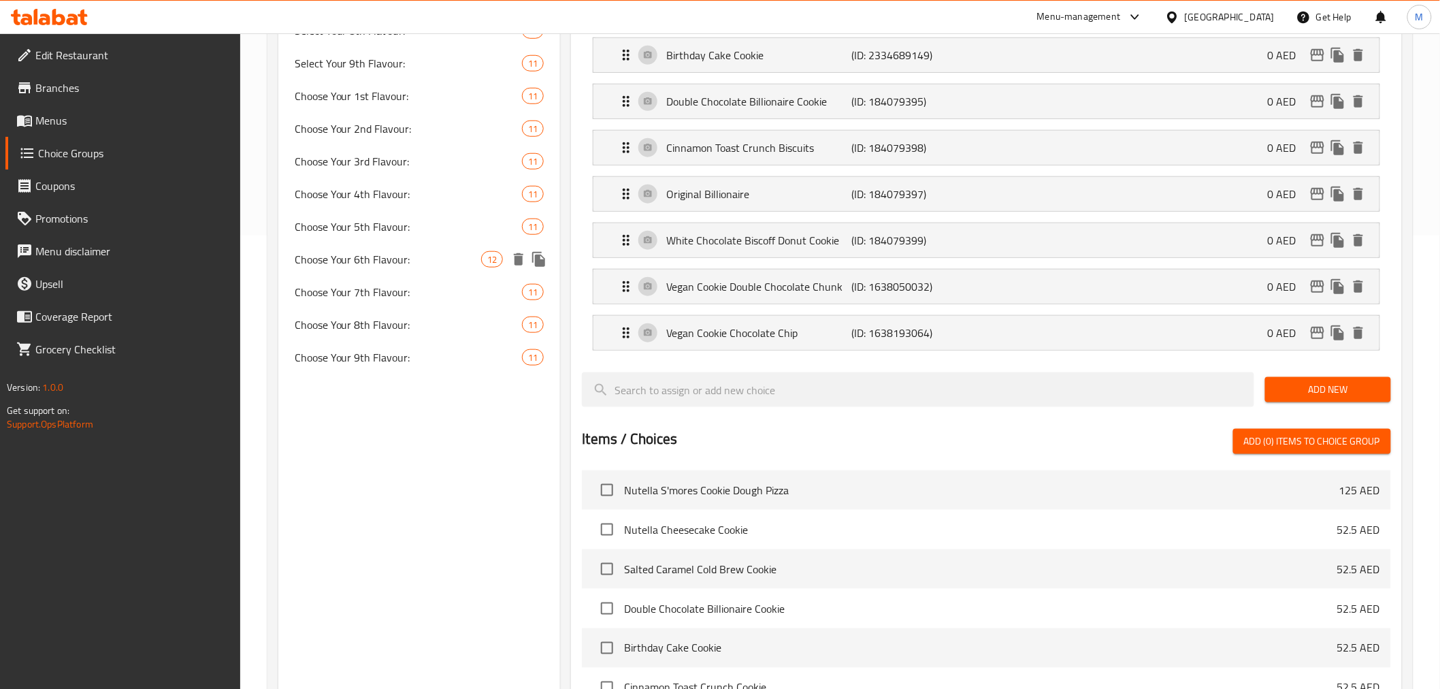
click at [410, 257] on span "Choose Your 6th Flavour:" at bounding box center [388, 259] width 187 height 16
type input "Choose Your 6th Flavour:"
type input "اختر نكهتك السادسة:"
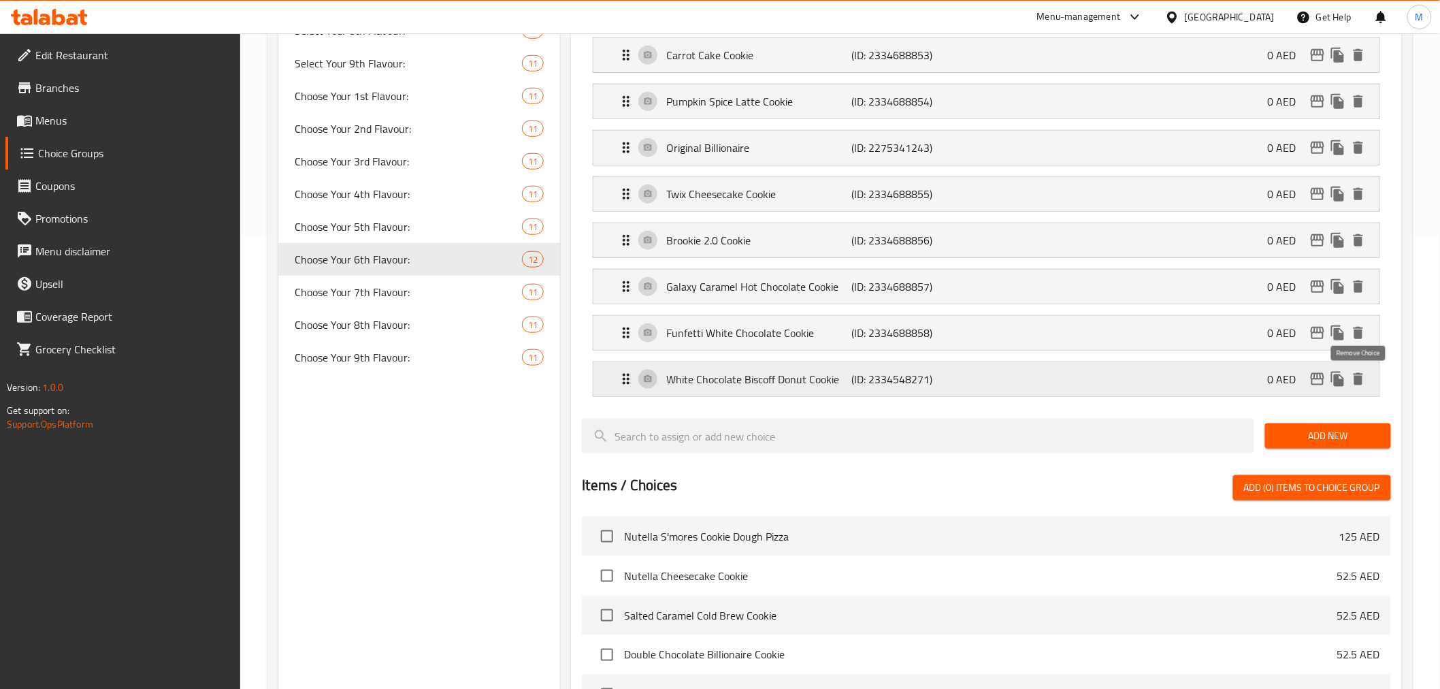
click at [1359, 378] on icon "delete" at bounding box center [1359, 379] width 10 height 12
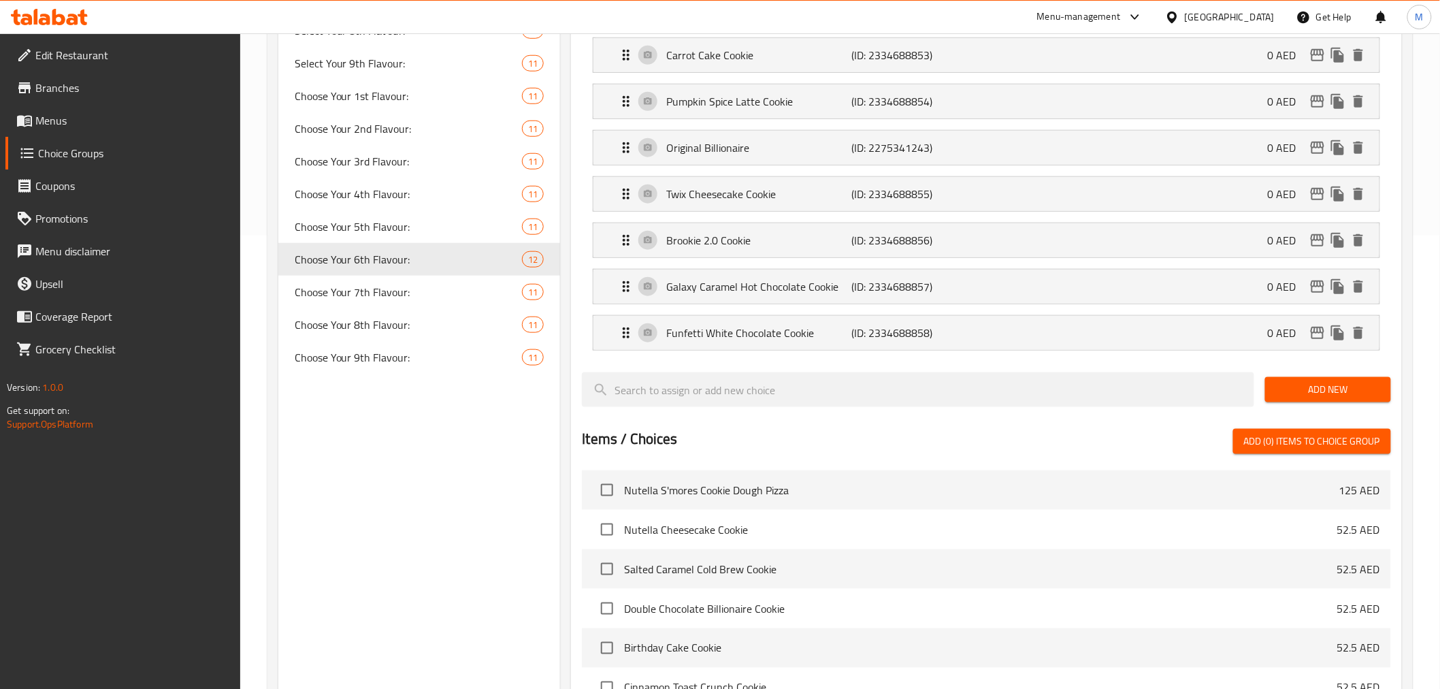
scroll to position [0, 0]
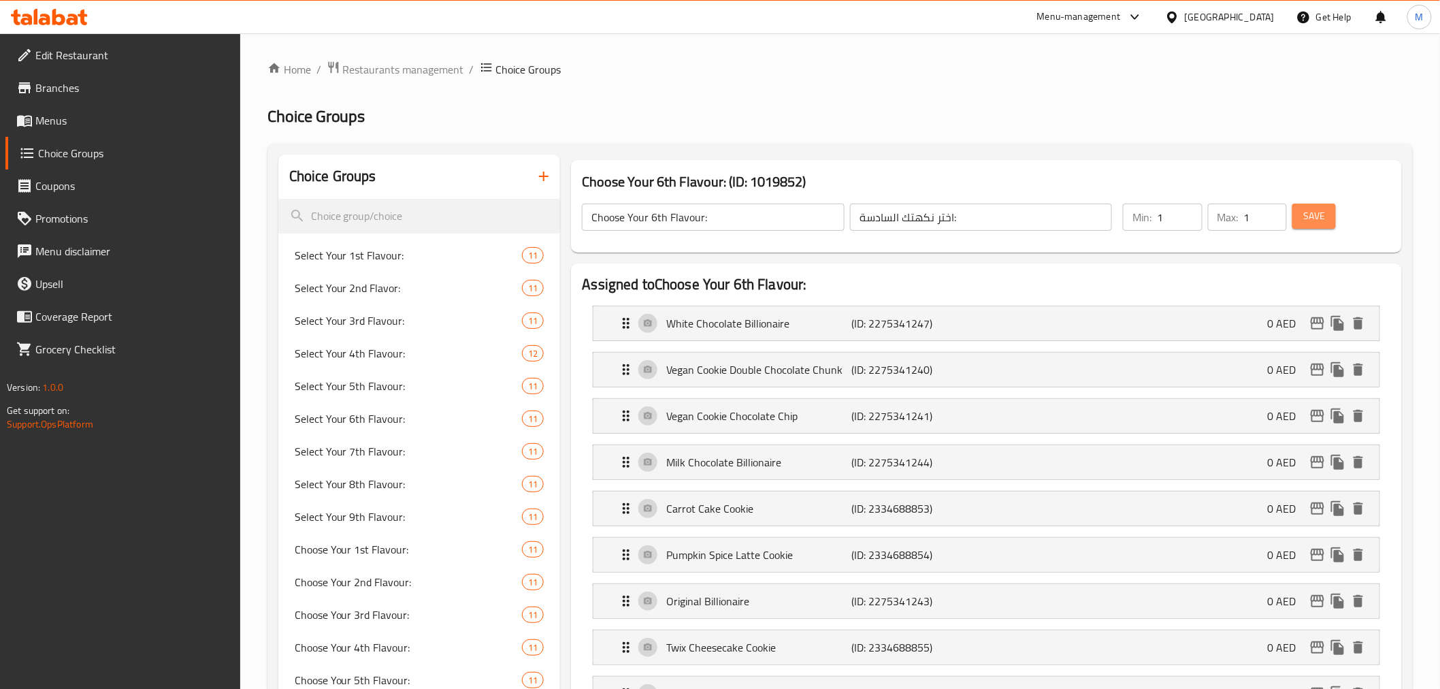
click at [1314, 212] on span "Save" at bounding box center [1314, 216] width 22 height 17
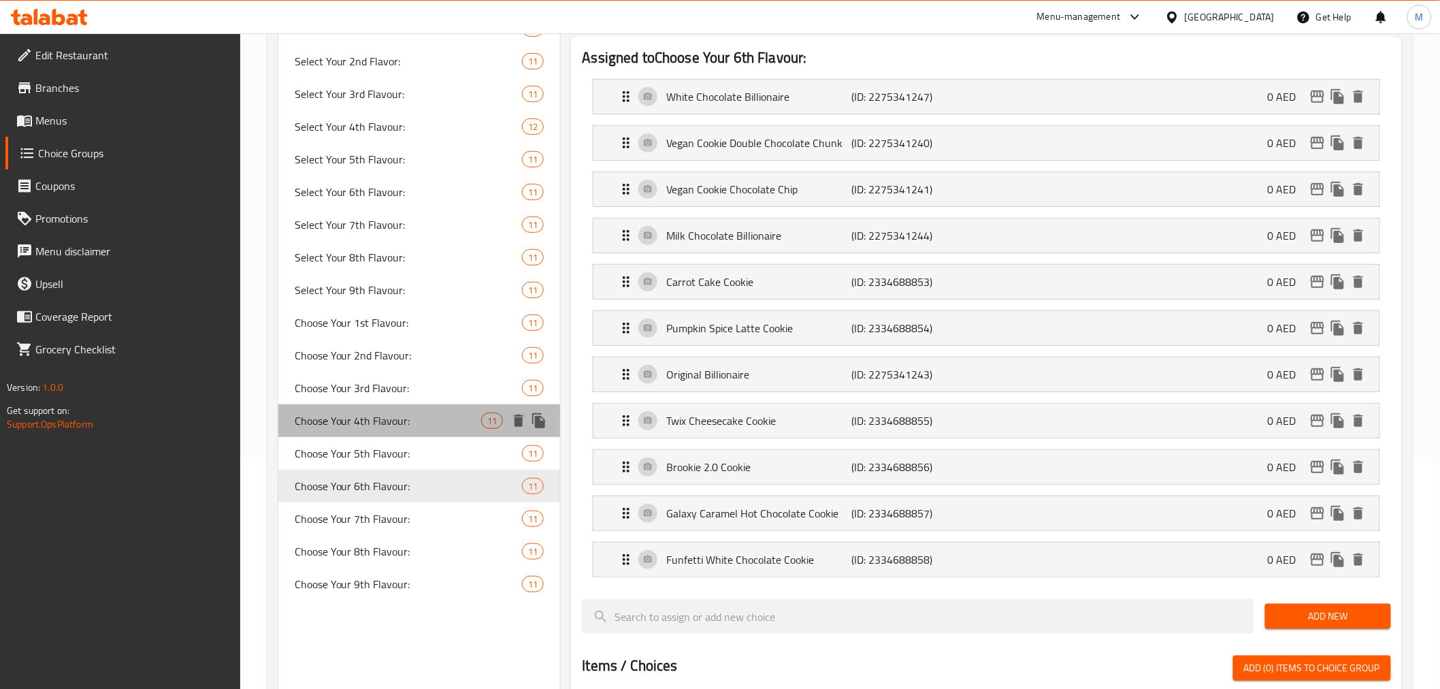
click at [385, 426] on span "Choose Your 4th Flavour:" at bounding box center [388, 420] width 187 height 16
type input "Choose Your 4th Flavour:"
type input "اختر نكهتك الرابعة:"
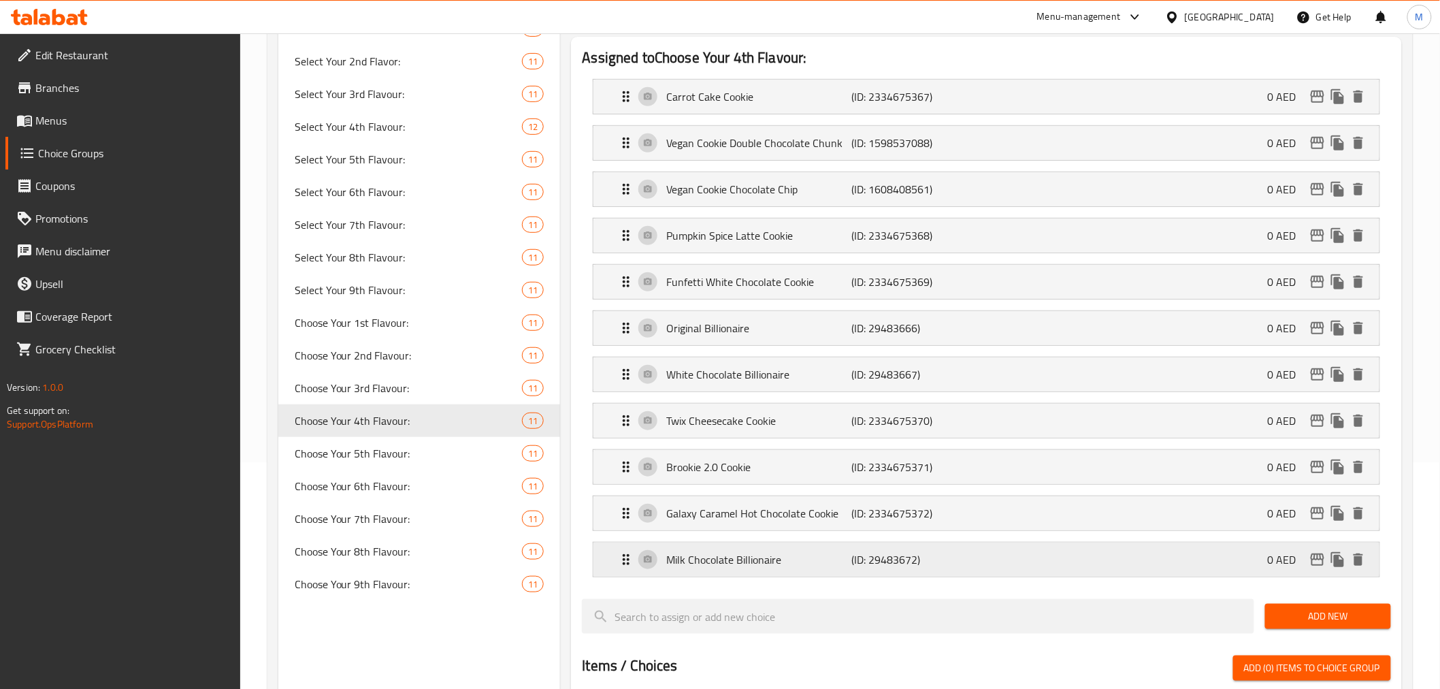
scroll to position [0, 0]
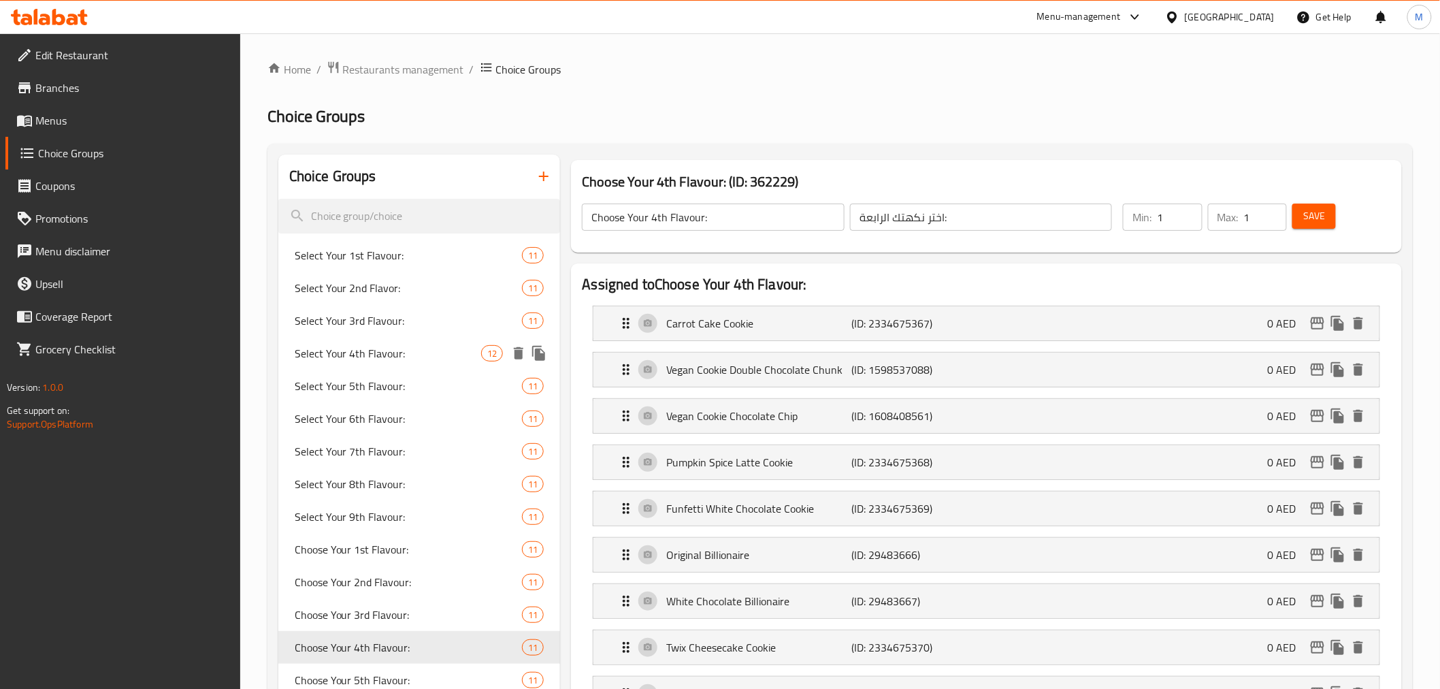
click at [389, 345] on span "Select Your 4th Flavour:" at bounding box center [388, 353] width 187 height 16
type input "Select Your 4th Flavour:"
type input "اختر نكهتك الرابعه"
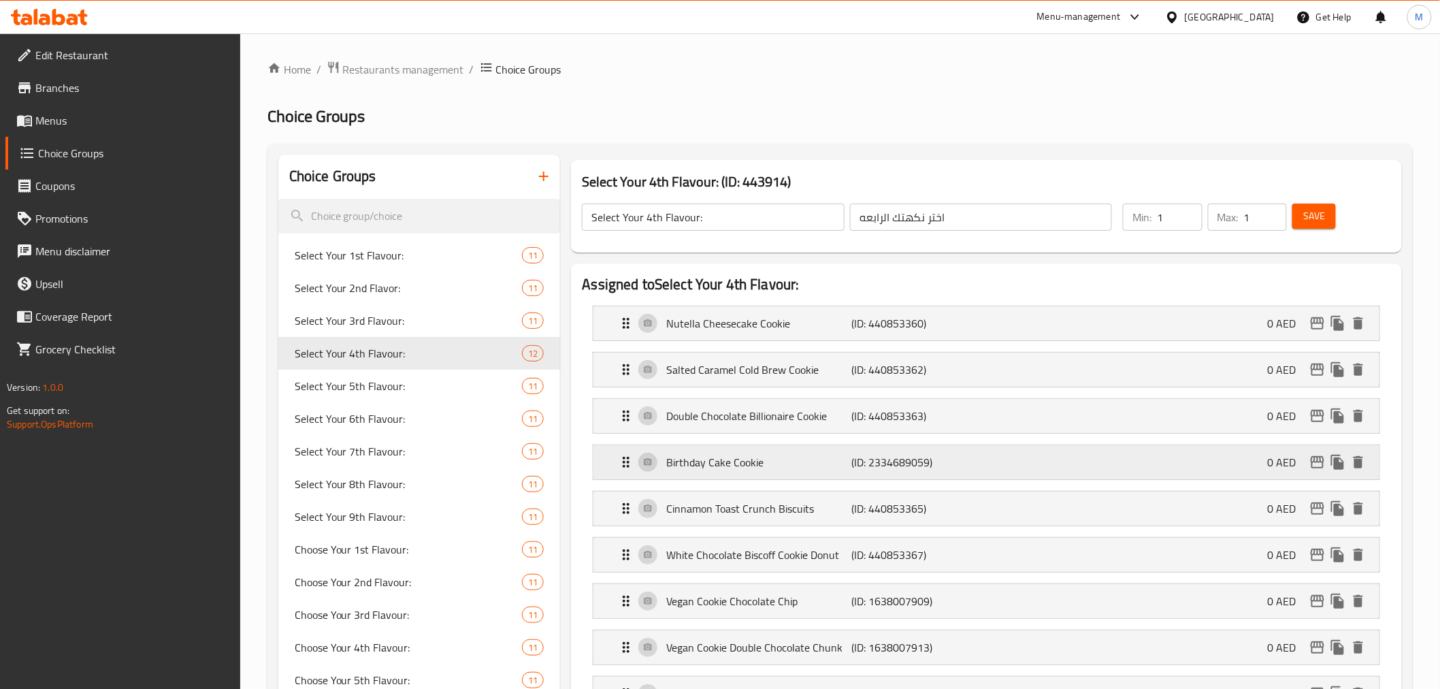
scroll to position [227, 0]
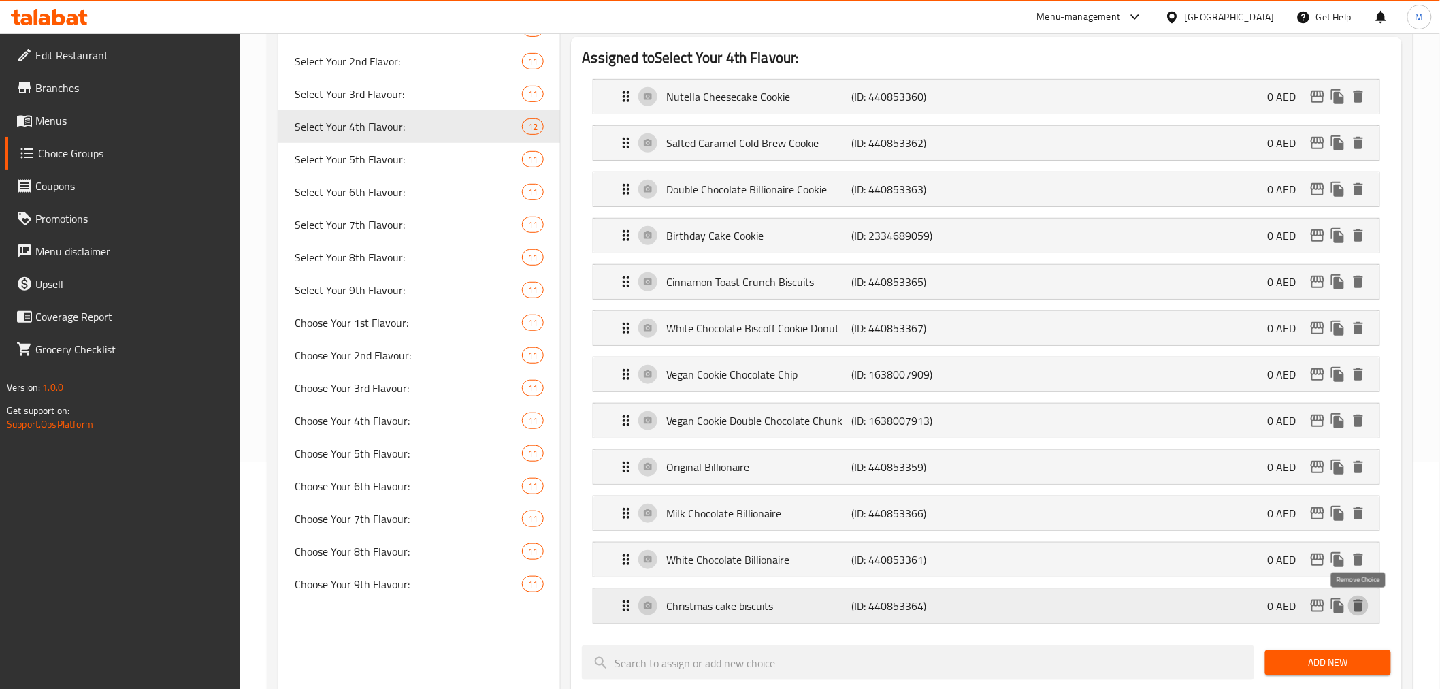
click at [1365, 609] on icon "delete" at bounding box center [1358, 606] width 16 height 16
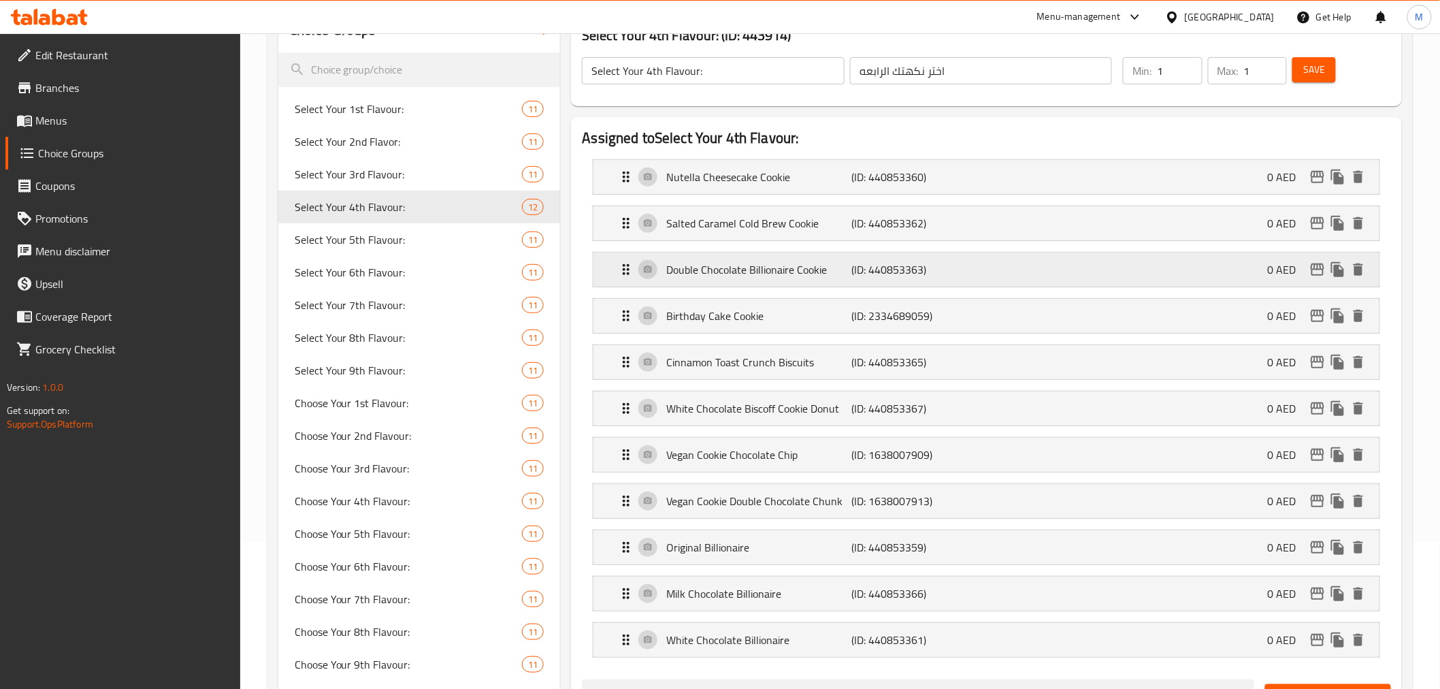
scroll to position [0, 0]
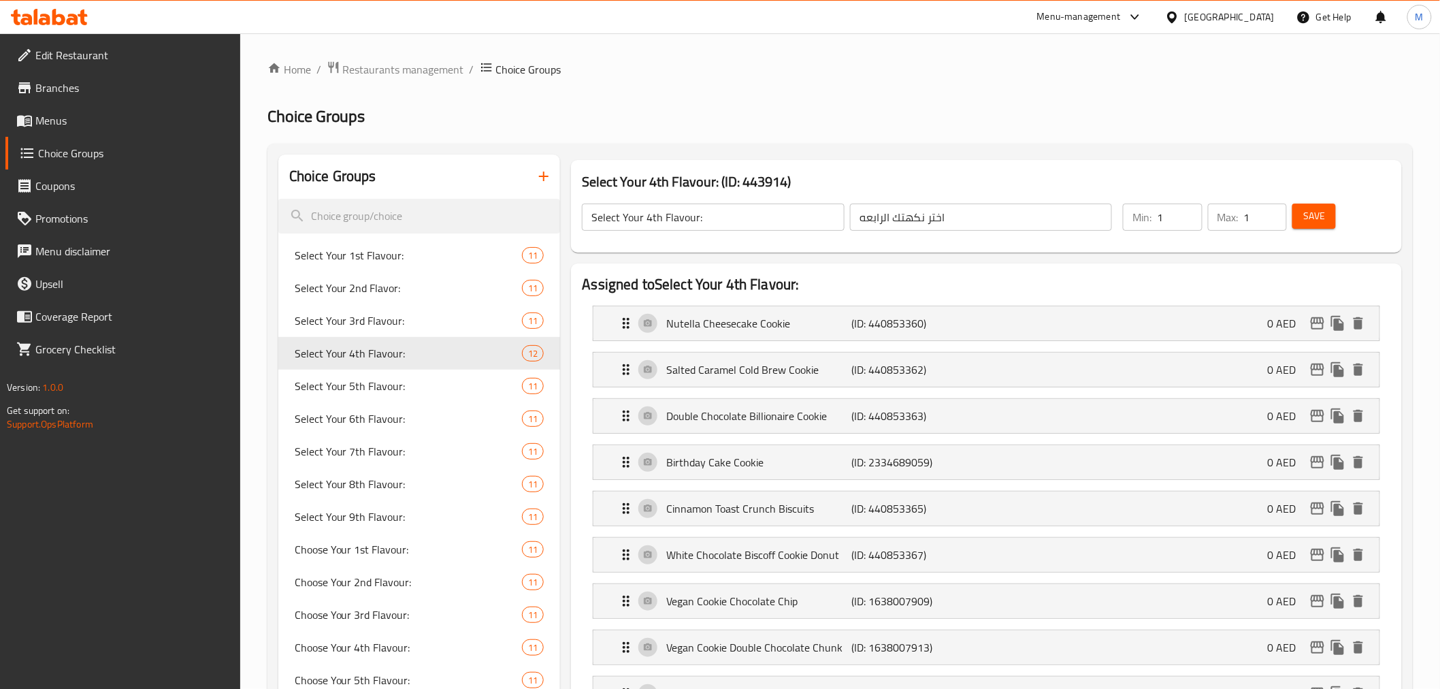
click at [1328, 218] on button "Save" at bounding box center [1315, 216] width 44 height 25
